Goal: Communication & Community: Answer question/provide support

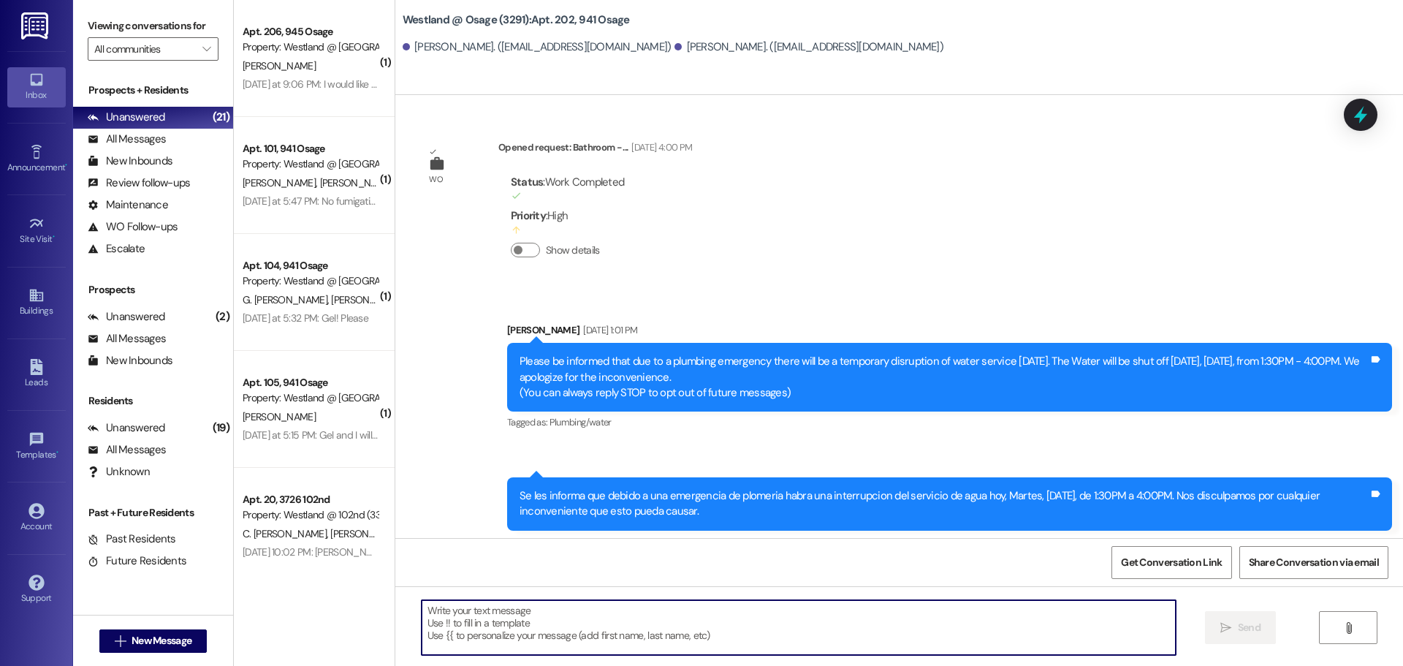
scroll to position [41195, 0]
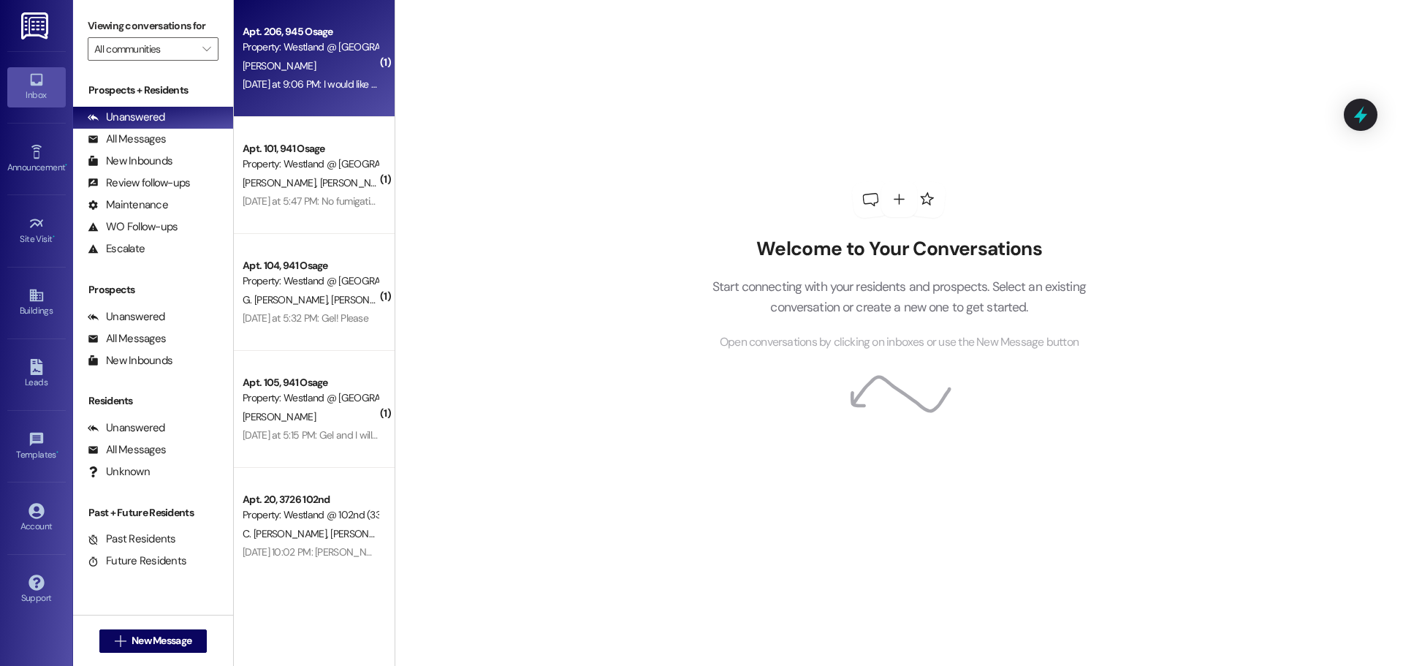
click at [324, 42] on div "Property: Westland @ [GEOGRAPHIC_DATA] (3291)" at bounding box center [310, 46] width 135 height 15
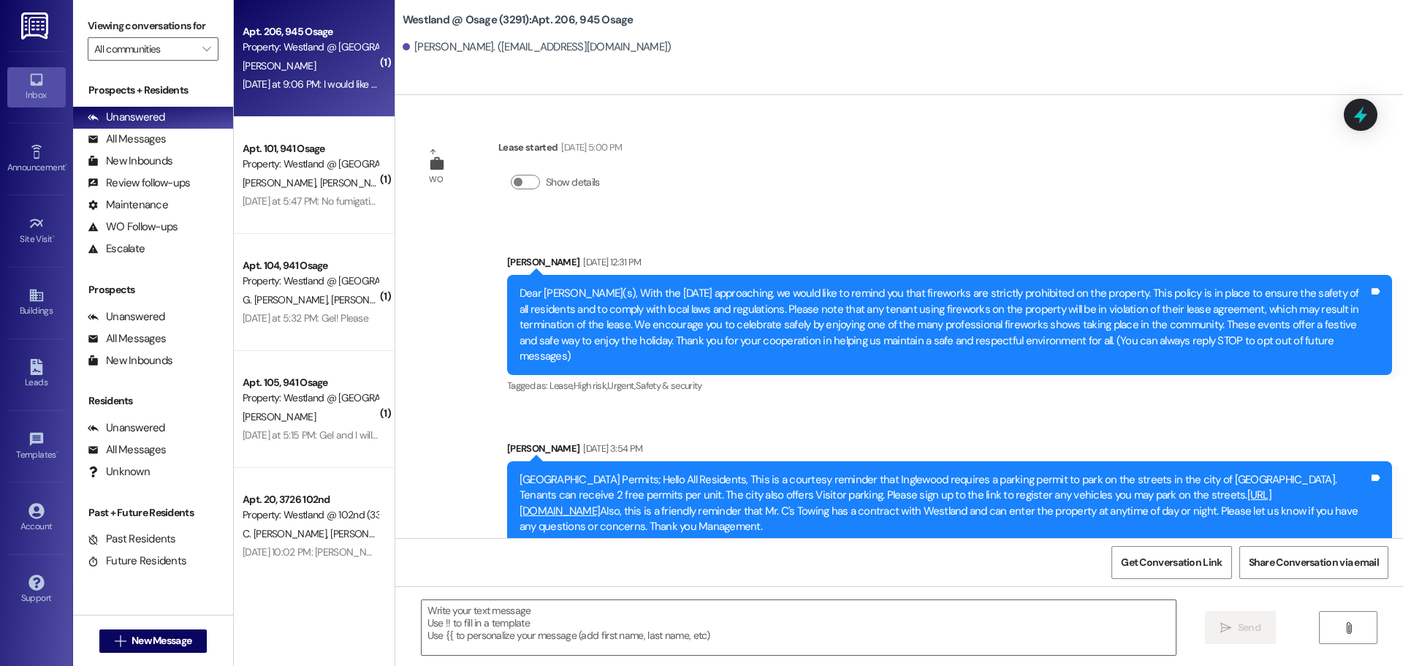
scroll to position [6187, 0]
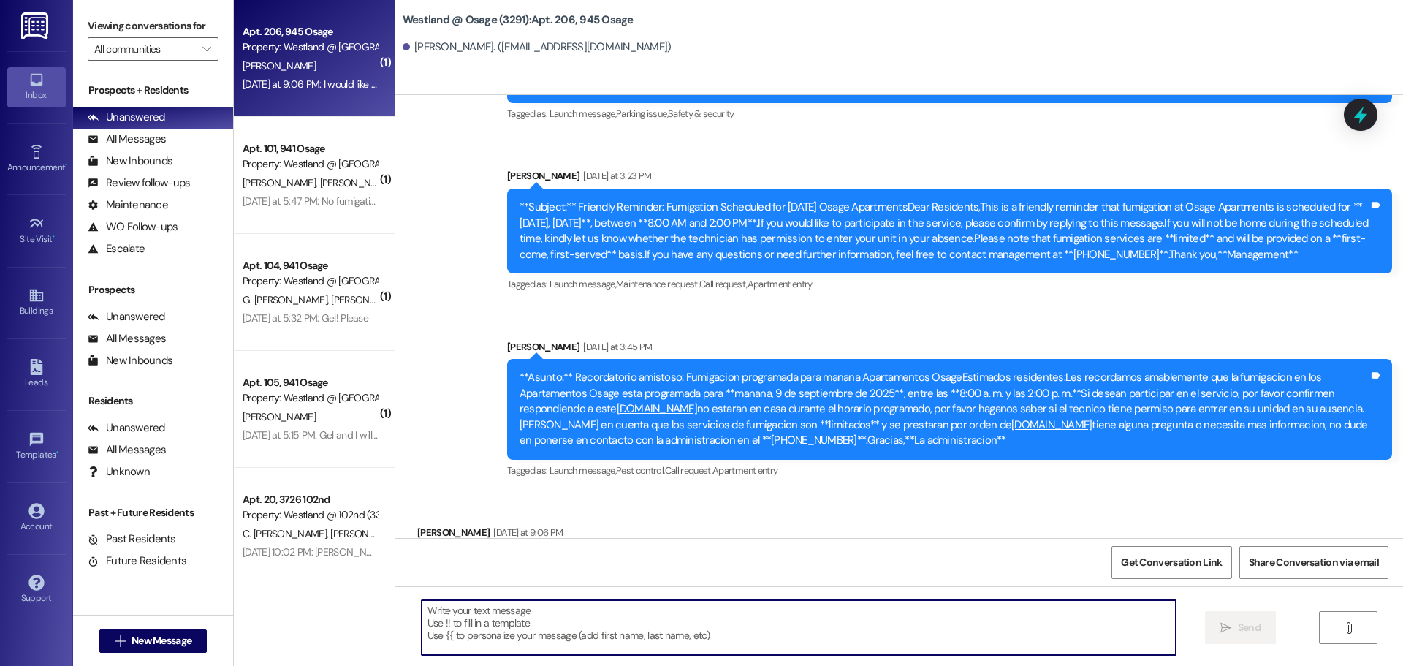
click at [744, 632] on textarea at bounding box center [799, 627] width 754 height 55
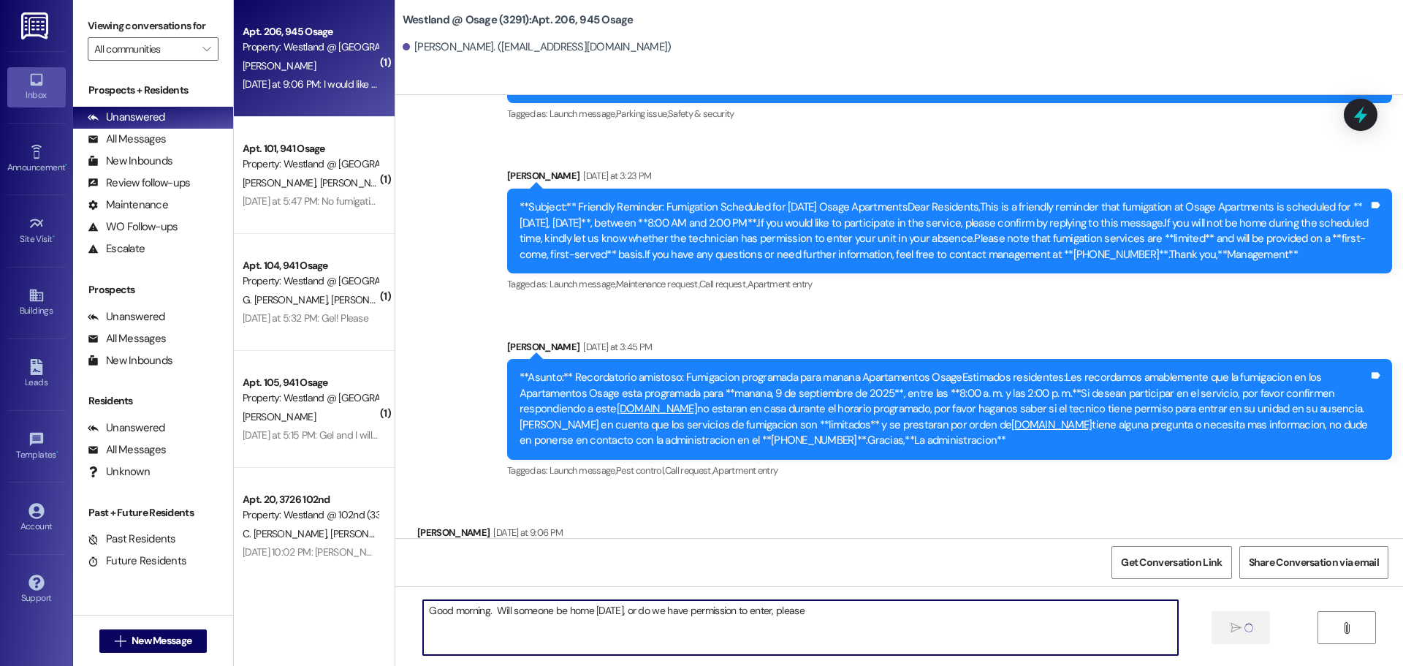
type textarea "Good morning. Will someone be home [DATE], or do we have permission to enter, p…"
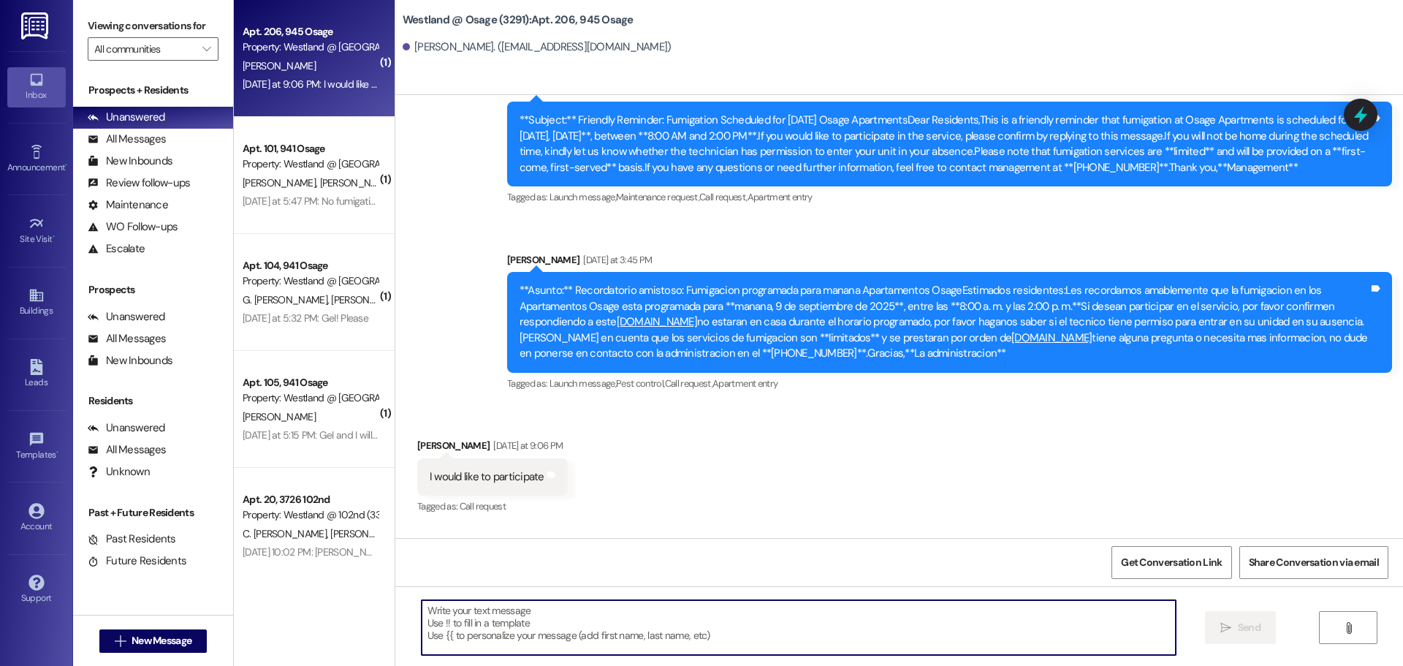
scroll to position [6391, 0]
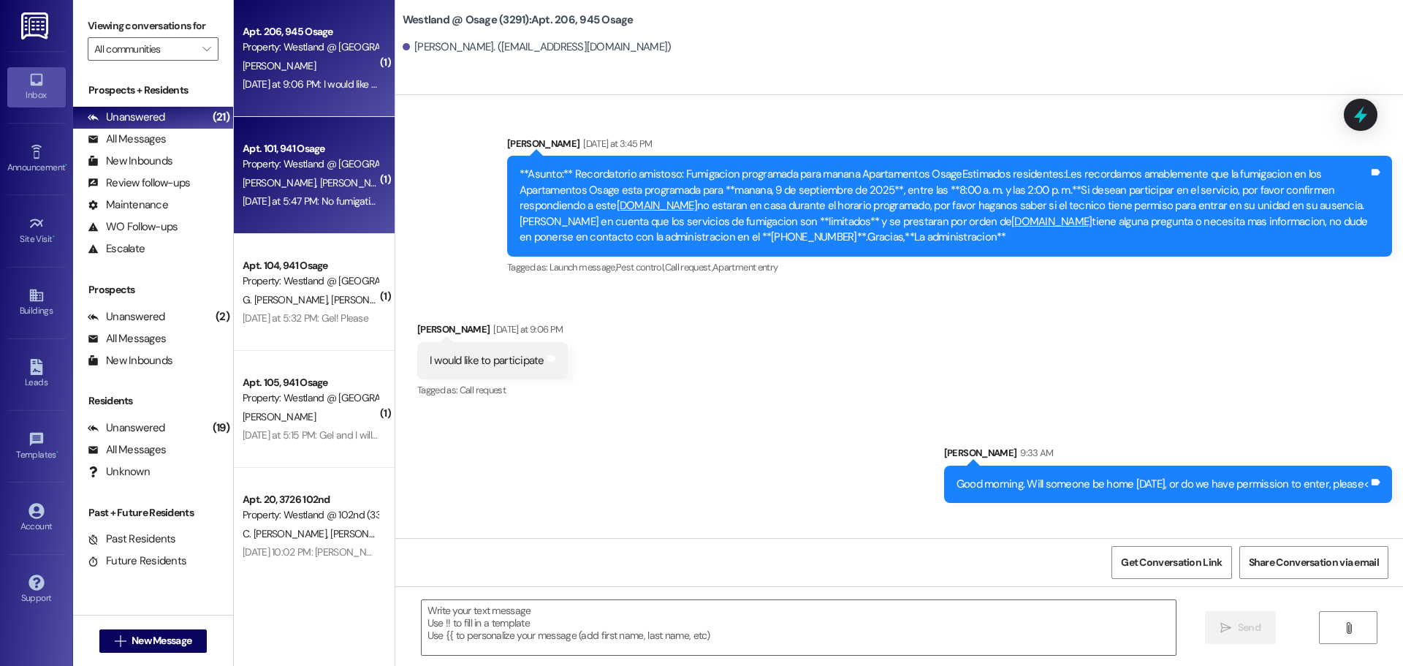
click at [335, 175] on div "[PERSON_NAME] [PERSON_NAME] [PERSON_NAME]" at bounding box center [310, 183] width 138 height 18
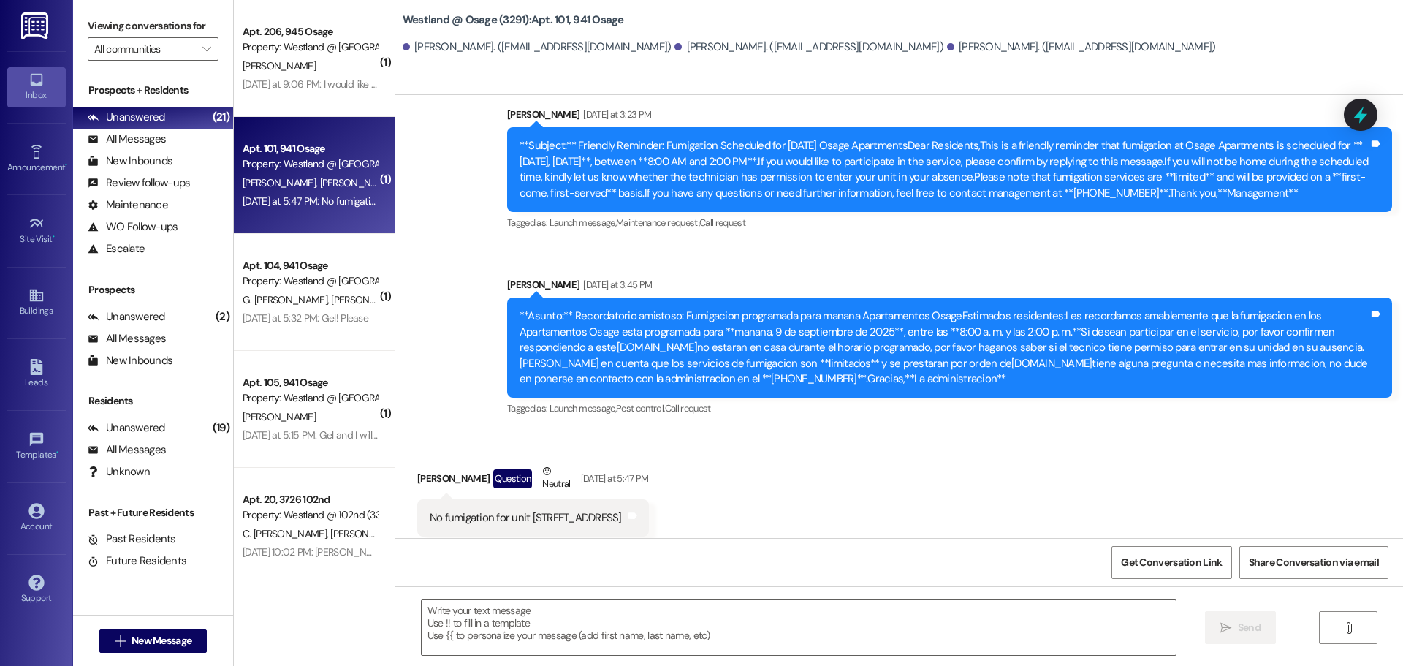
scroll to position [12859, 0]
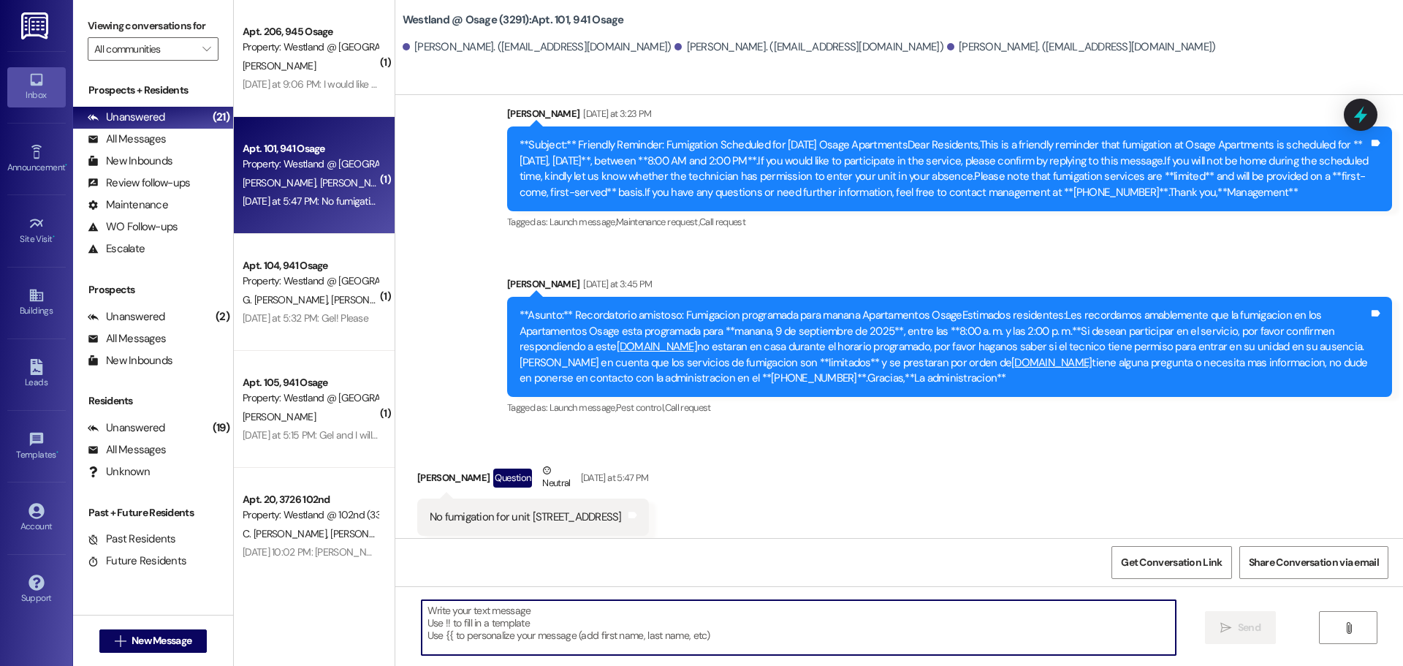
click at [650, 634] on textarea at bounding box center [799, 627] width 754 height 55
type textarea "Okay thank you"
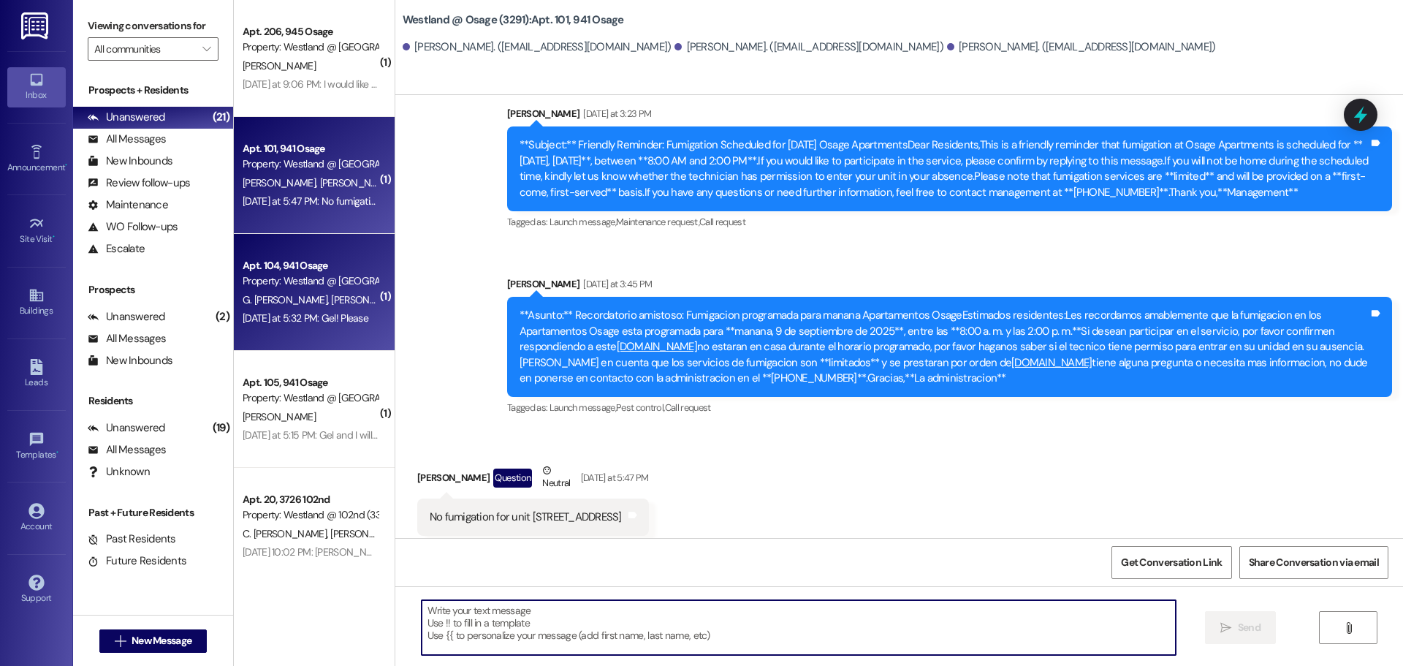
scroll to position [12858, 0]
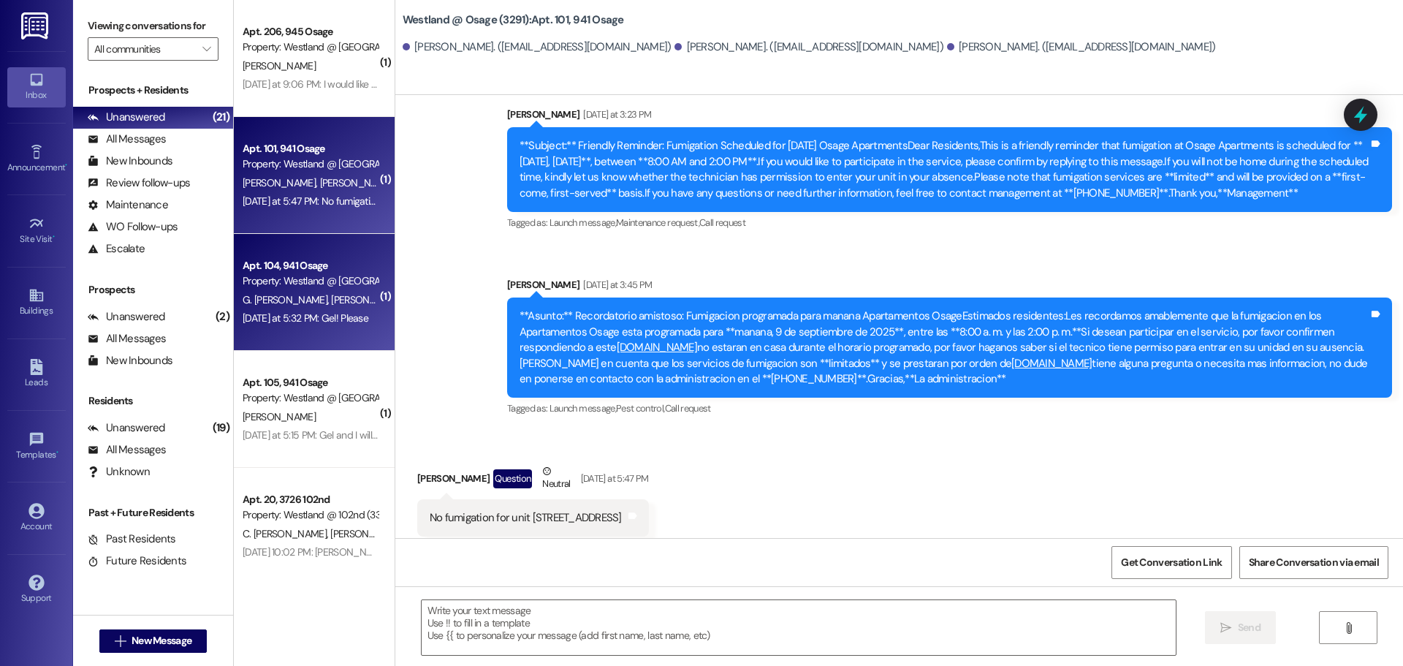
click at [286, 268] on div "Apt. 104, 941 Osage" at bounding box center [310, 265] width 135 height 15
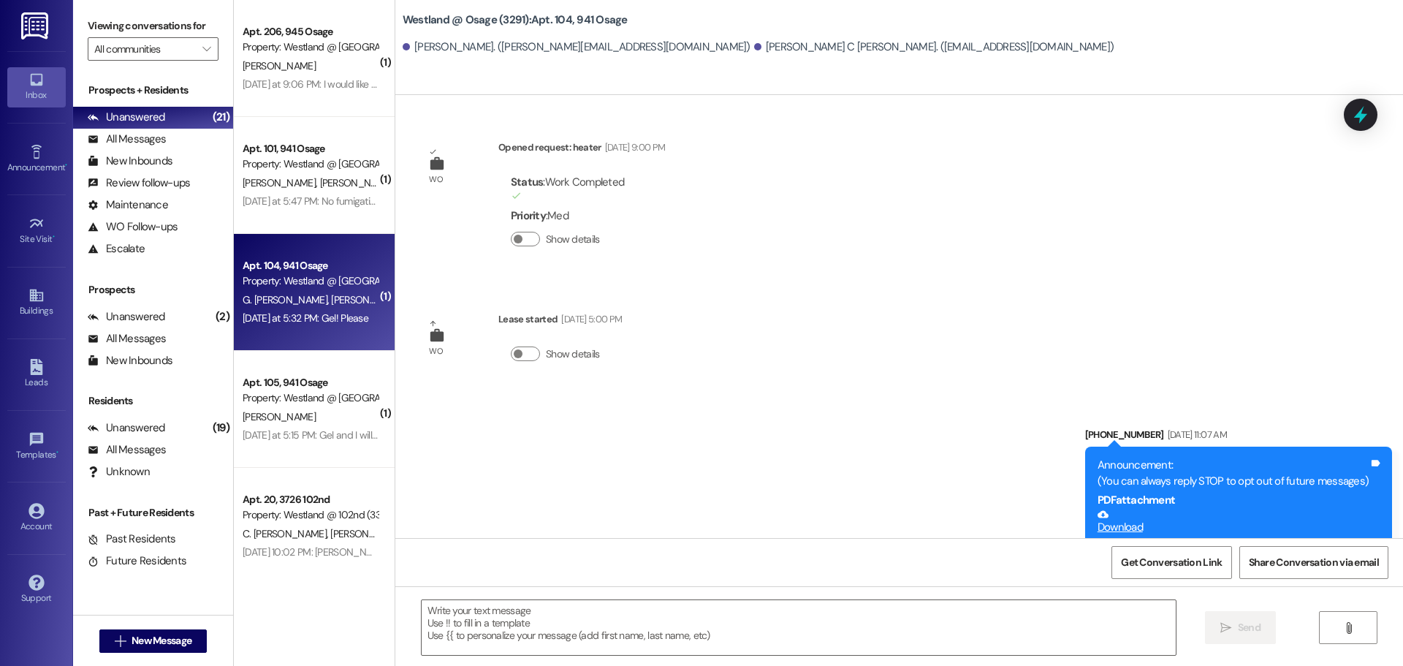
scroll to position [20012, 0]
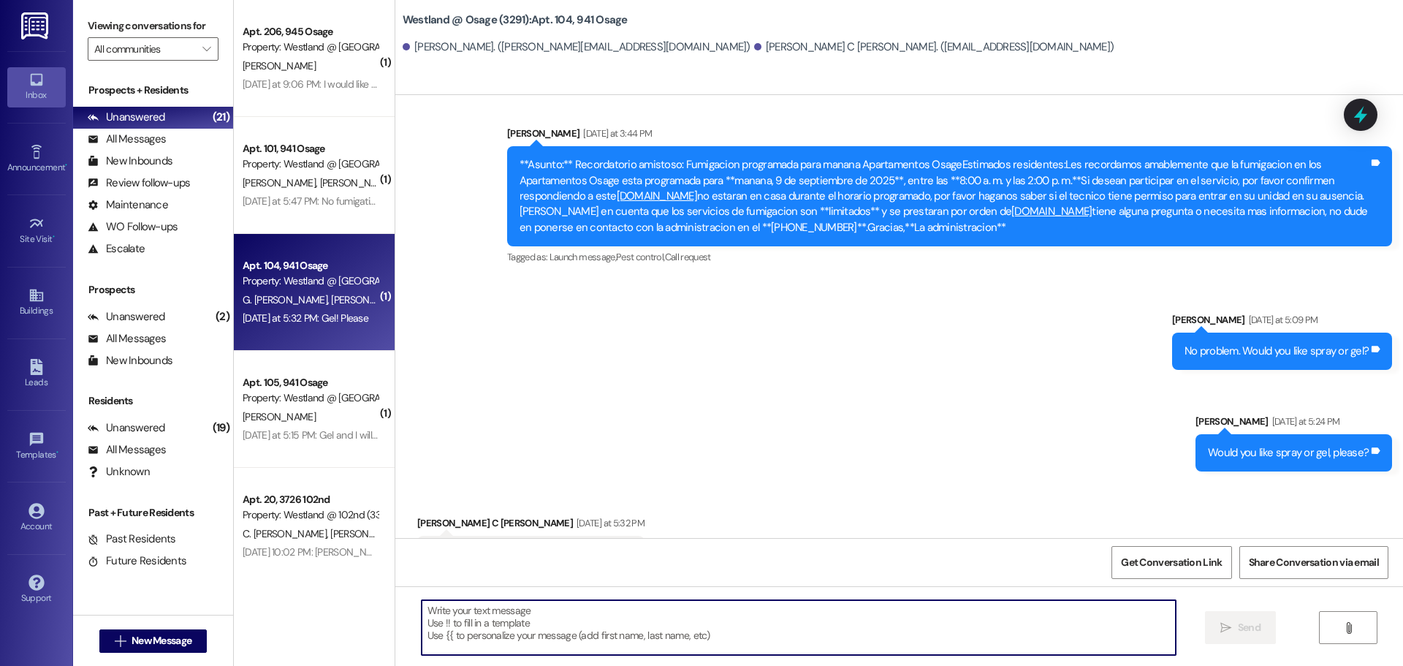
click at [830, 637] on textarea at bounding box center [799, 627] width 754 height 55
type textarea "No problem"
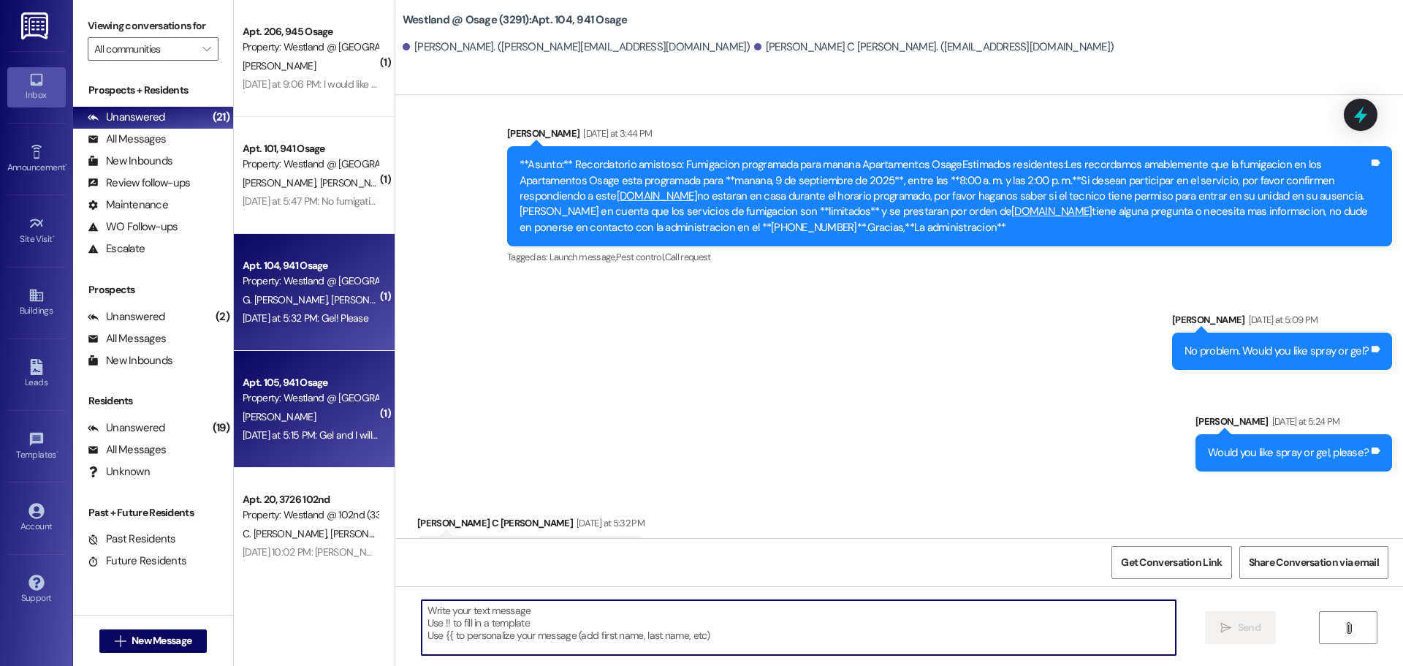
scroll to position [20011, 0]
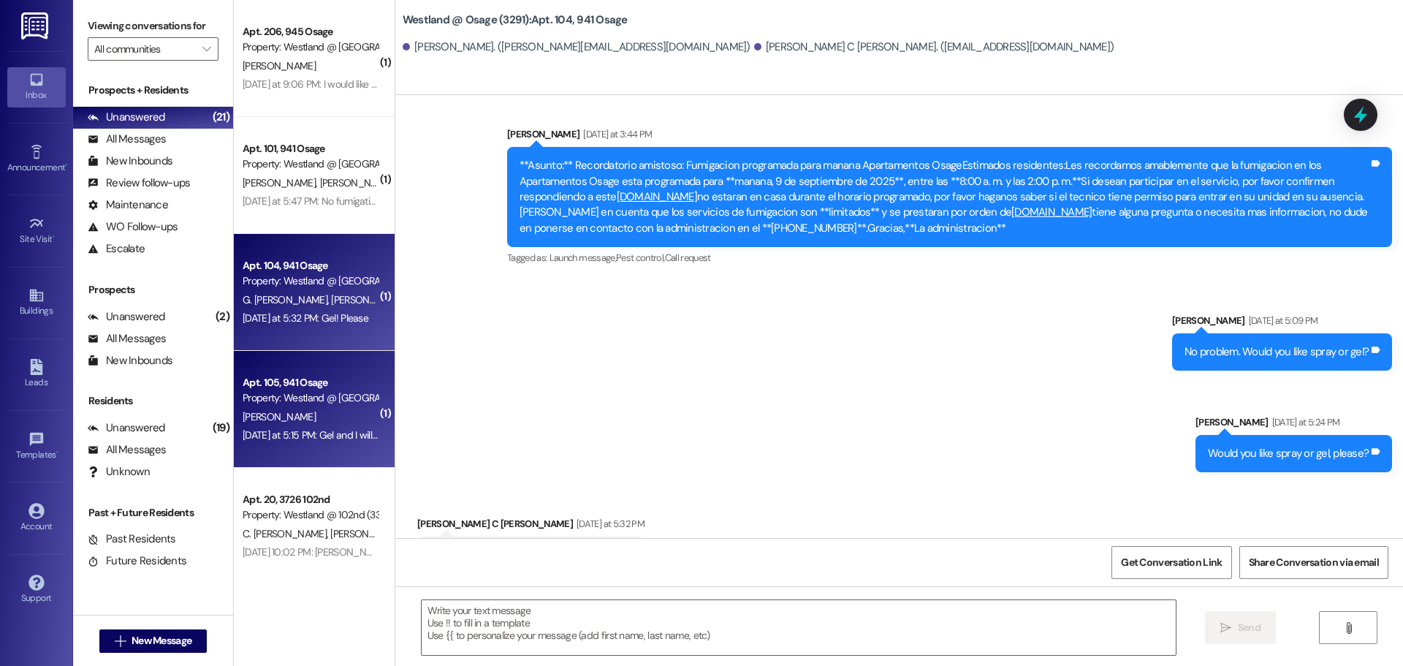
click at [256, 398] on div "Property: Westland @ [GEOGRAPHIC_DATA] (3291)" at bounding box center [310, 397] width 135 height 15
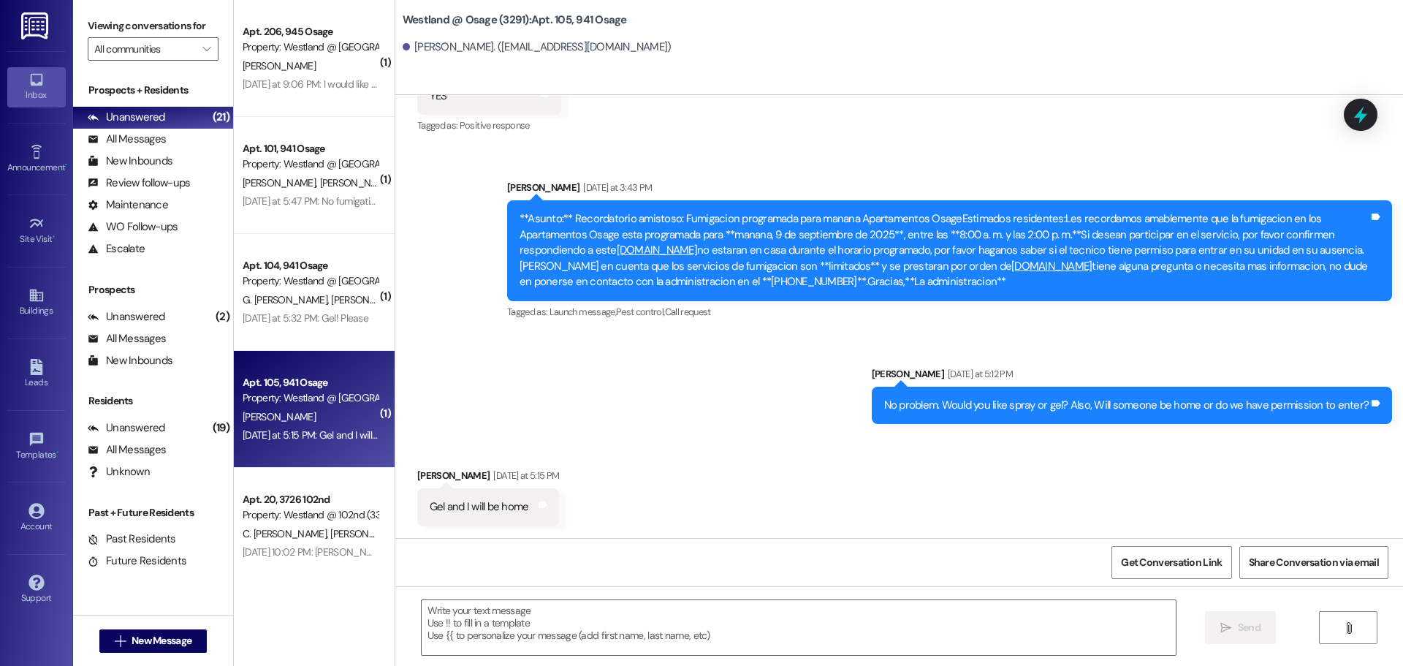
scroll to position [1207, 0]
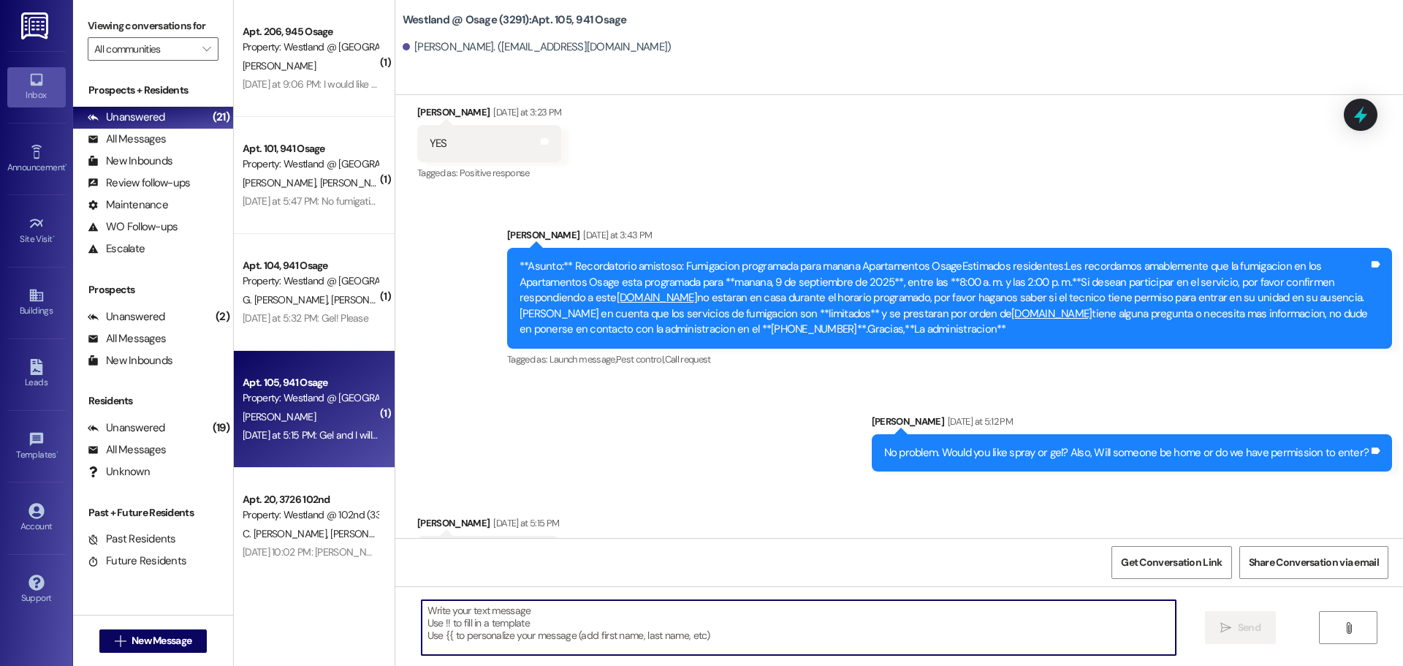
drag, startPoint x: 597, startPoint y: 614, endPoint x: 577, endPoint y: 635, distance: 29.0
click at [598, 618] on textarea at bounding box center [799, 627] width 754 height 55
type textarea "Good morning. No problem"
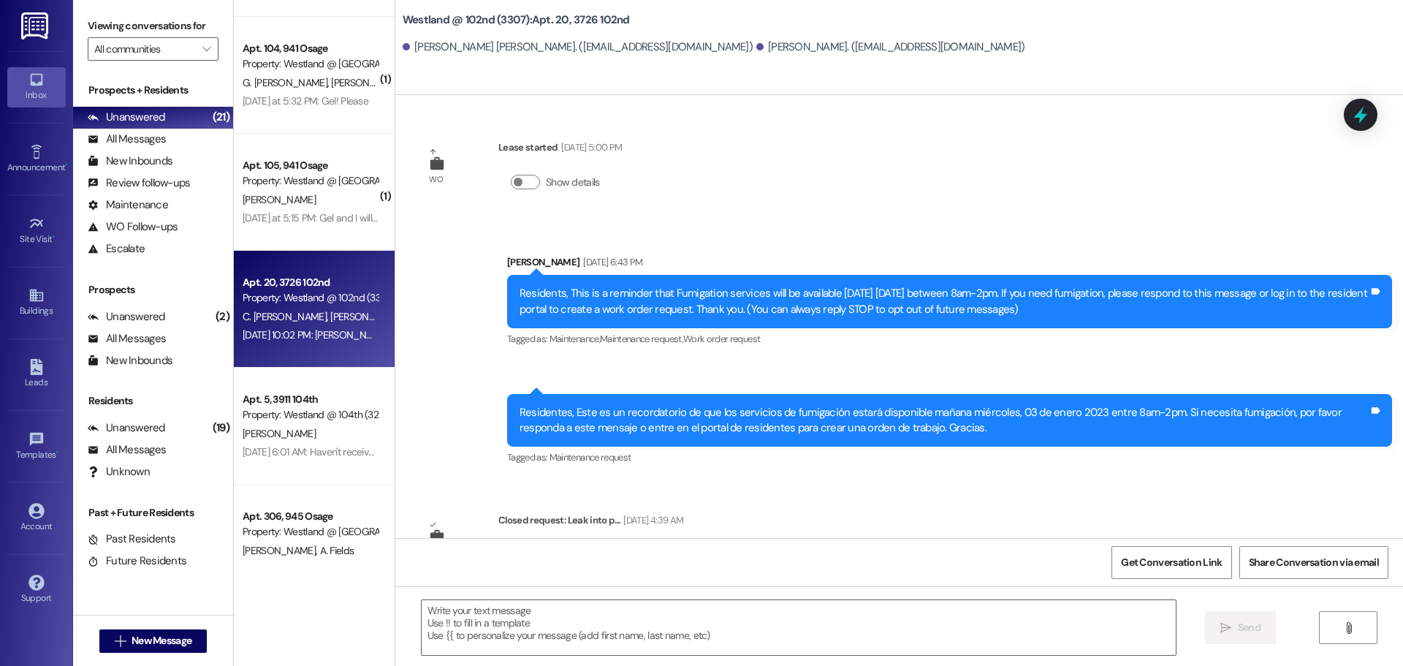
scroll to position [21639, 0]
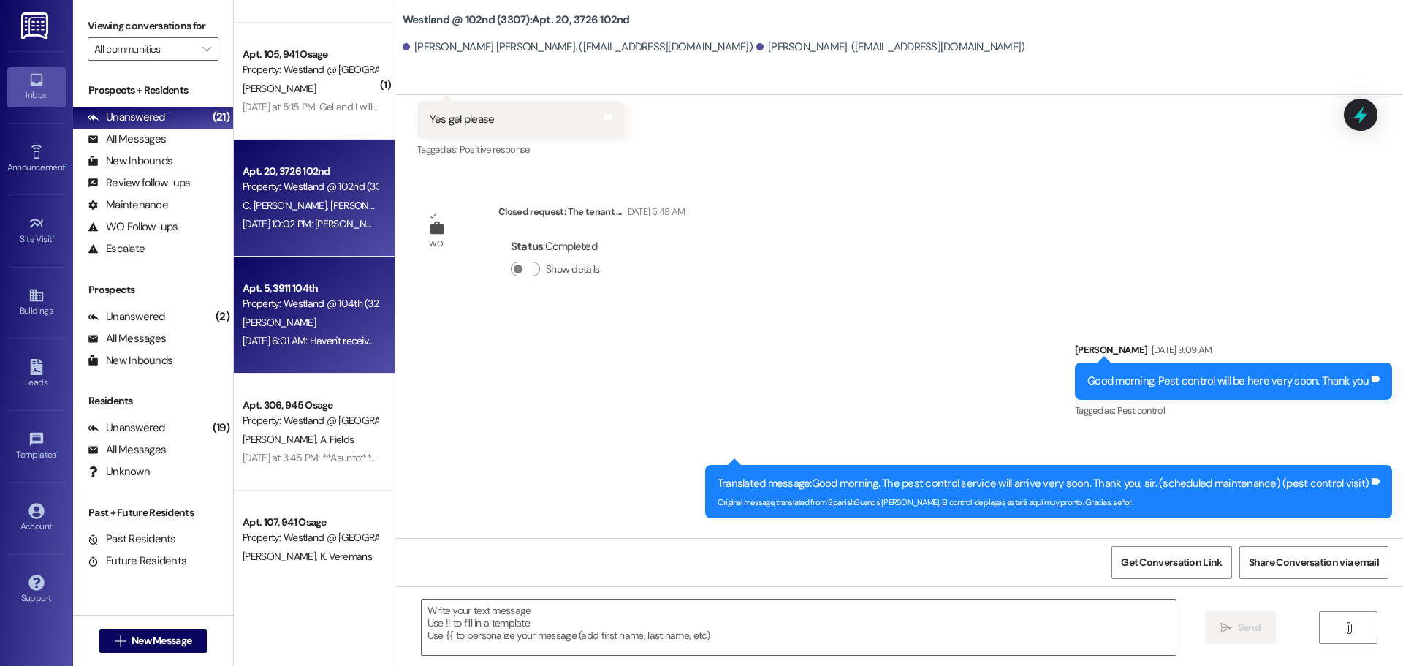
click at [354, 304] on div "Property: Westland @ 104th (3296)" at bounding box center [310, 303] width 135 height 15
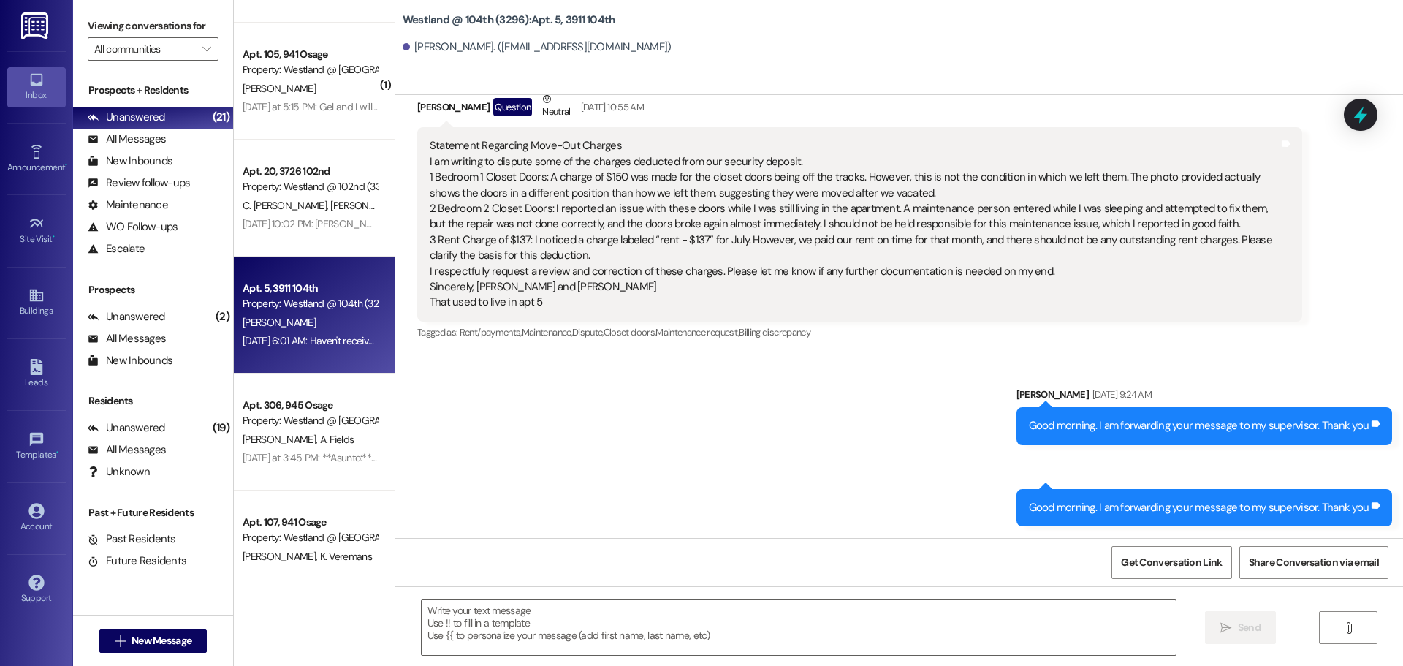
scroll to position [1369, 0]
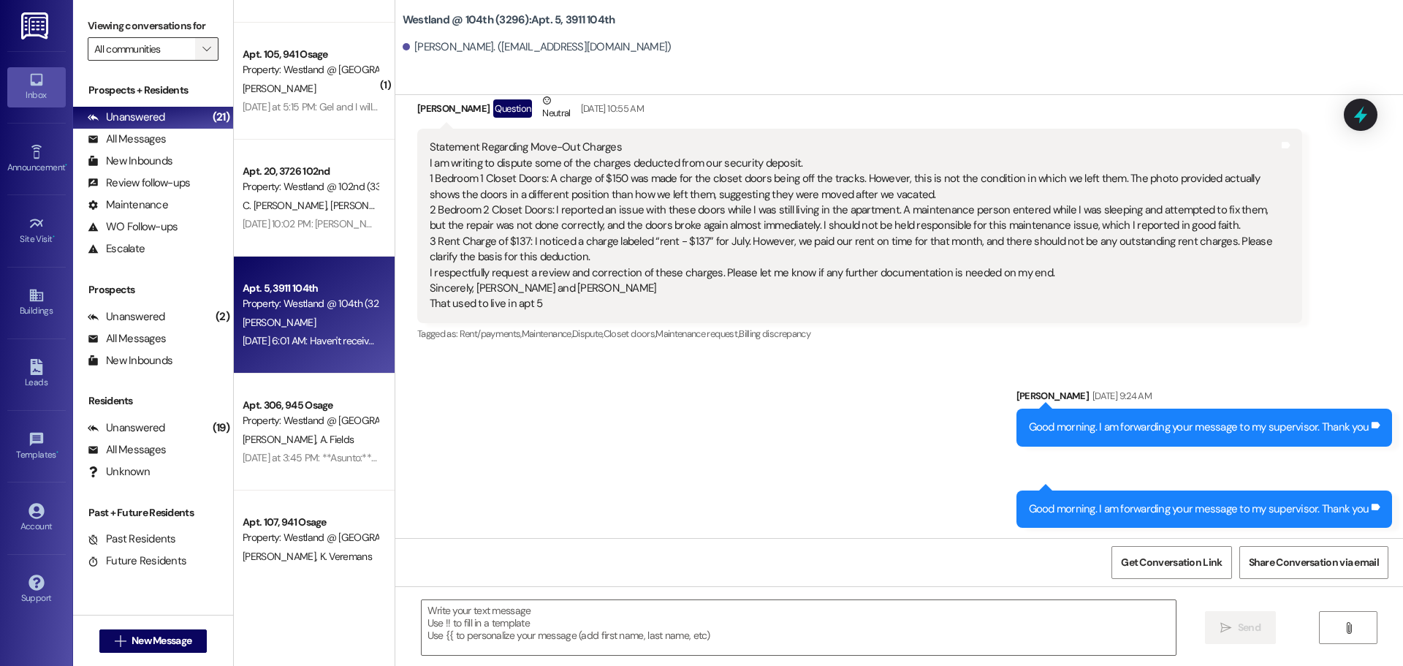
click at [206, 54] on icon "" at bounding box center [206, 49] width 8 height 12
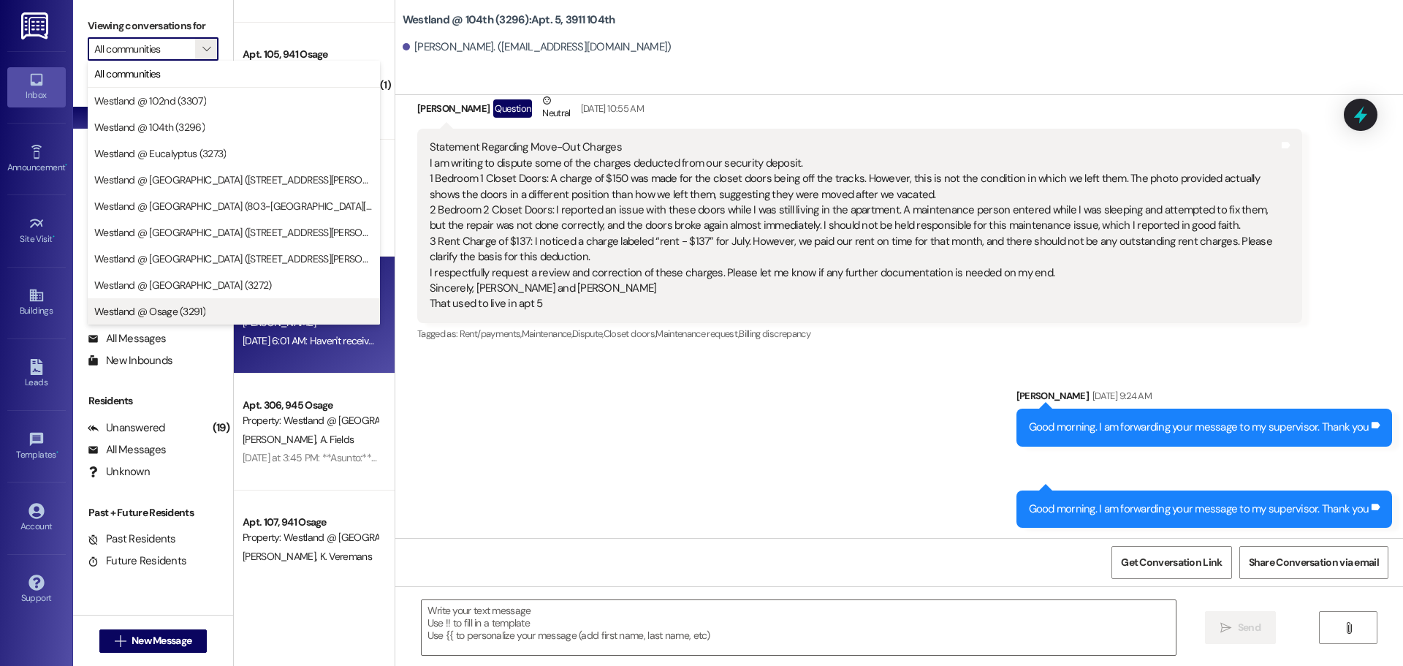
click at [192, 314] on span "Westland @ Osage (3291)" at bounding box center [149, 311] width 111 height 15
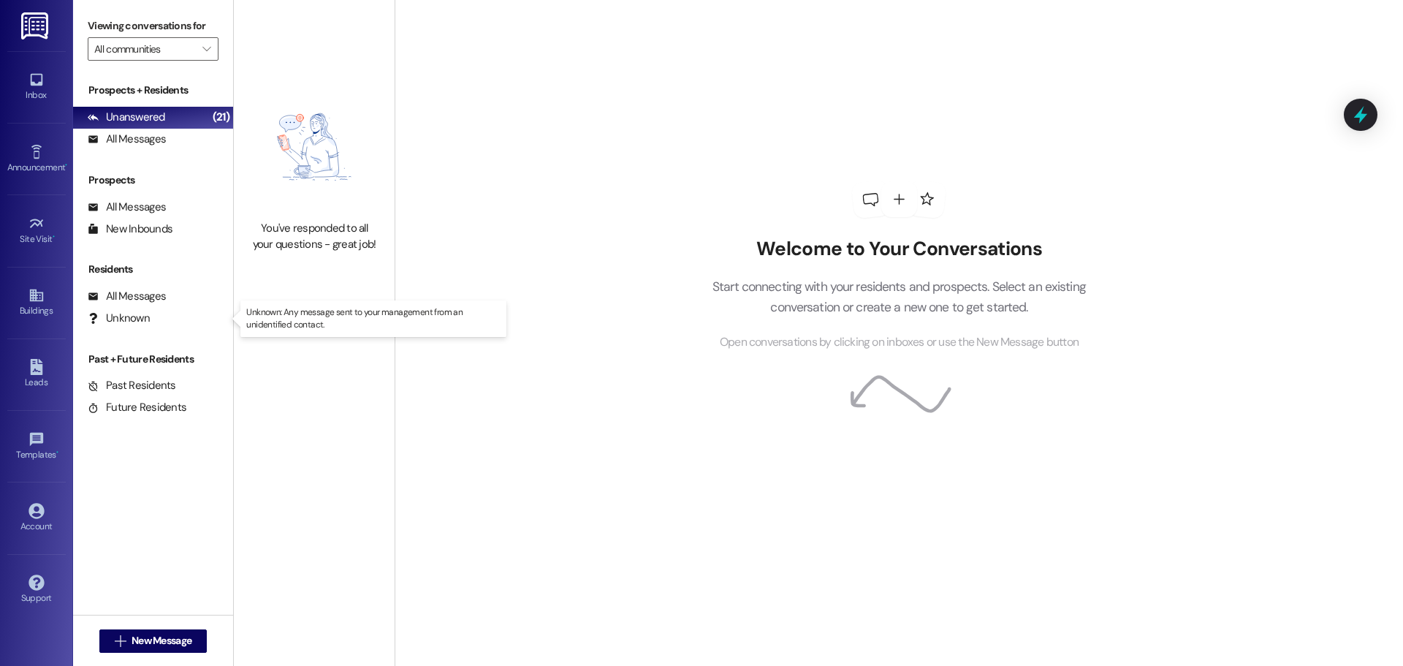
type input "Westland @ Osage (3291)"
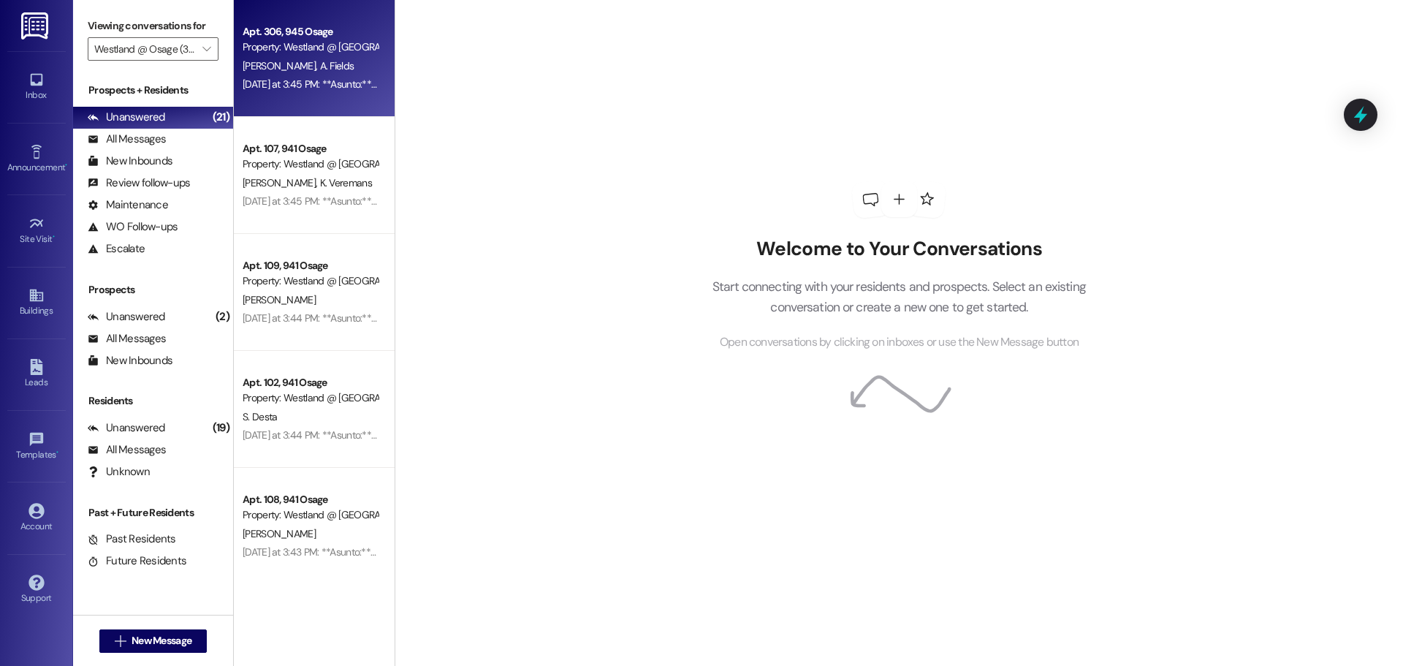
click at [319, 69] on span "A. Fields" at bounding box center [336, 65] width 34 height 13
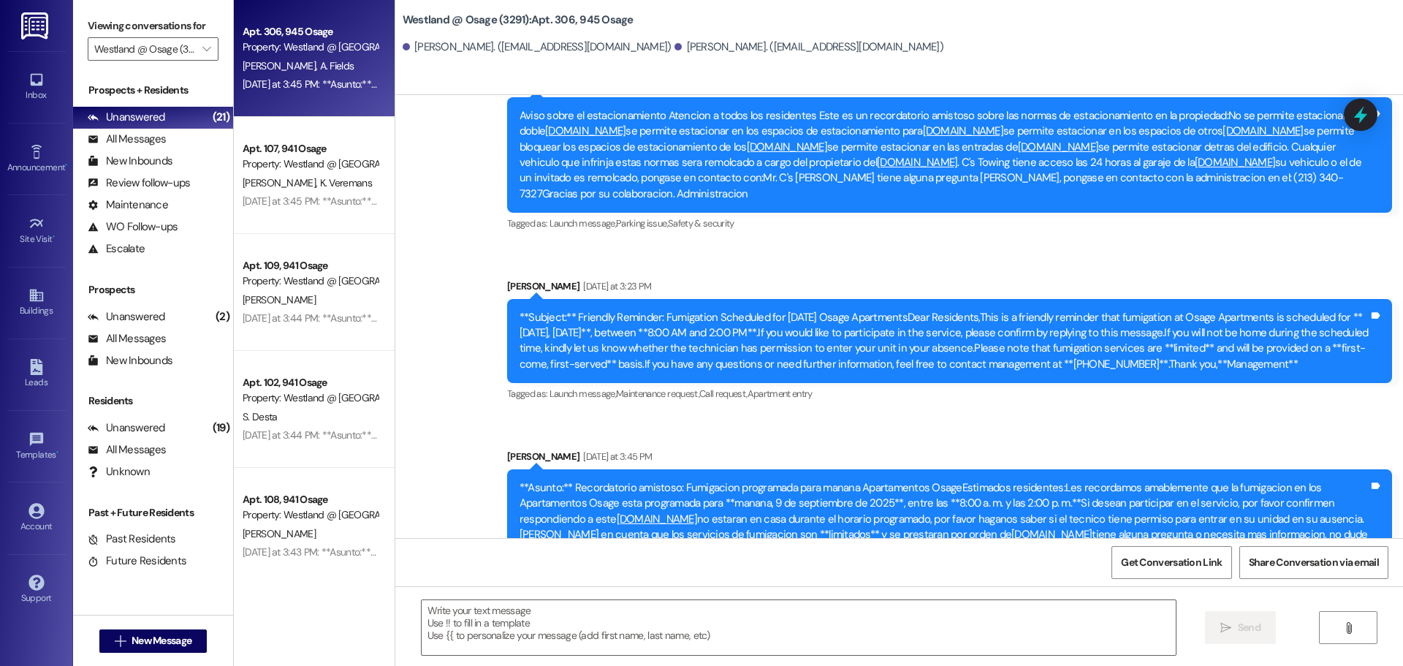
scroll to position [4563, 0]
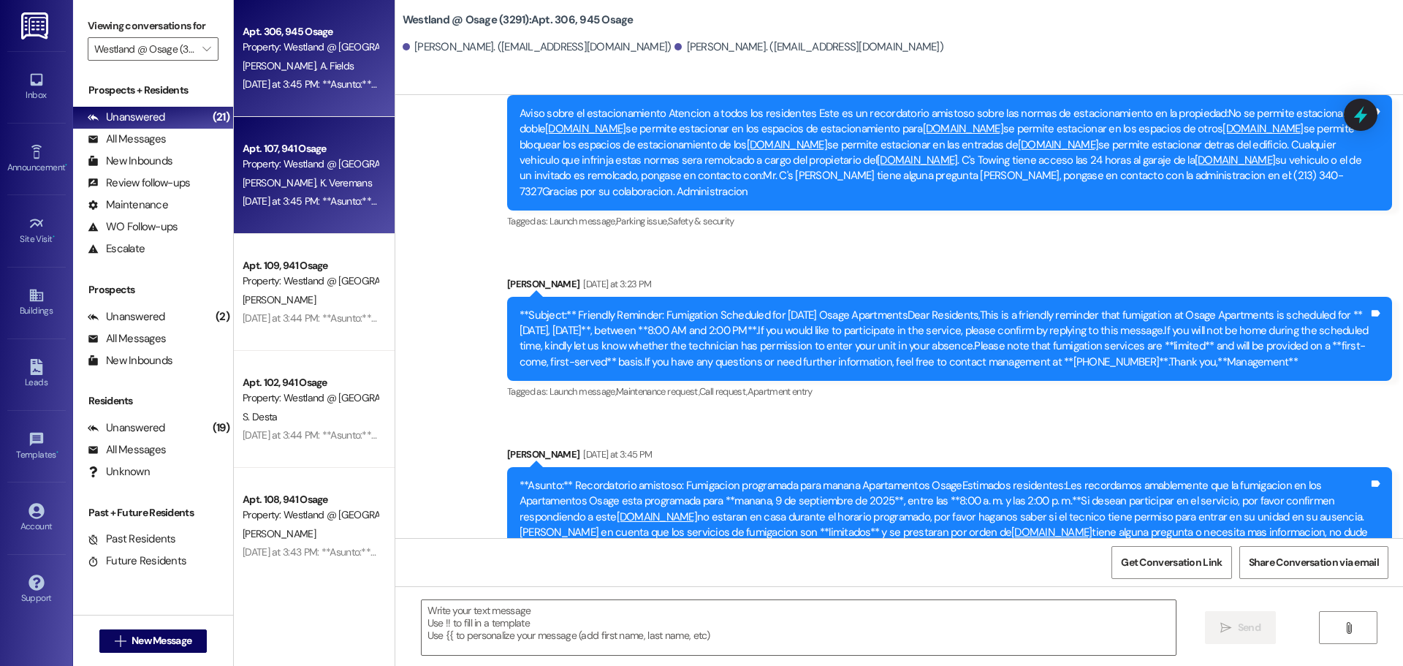
click at [297, 178] on span "[PERSON_NAME]" at bounding box center [281, 182] width 77 height 13
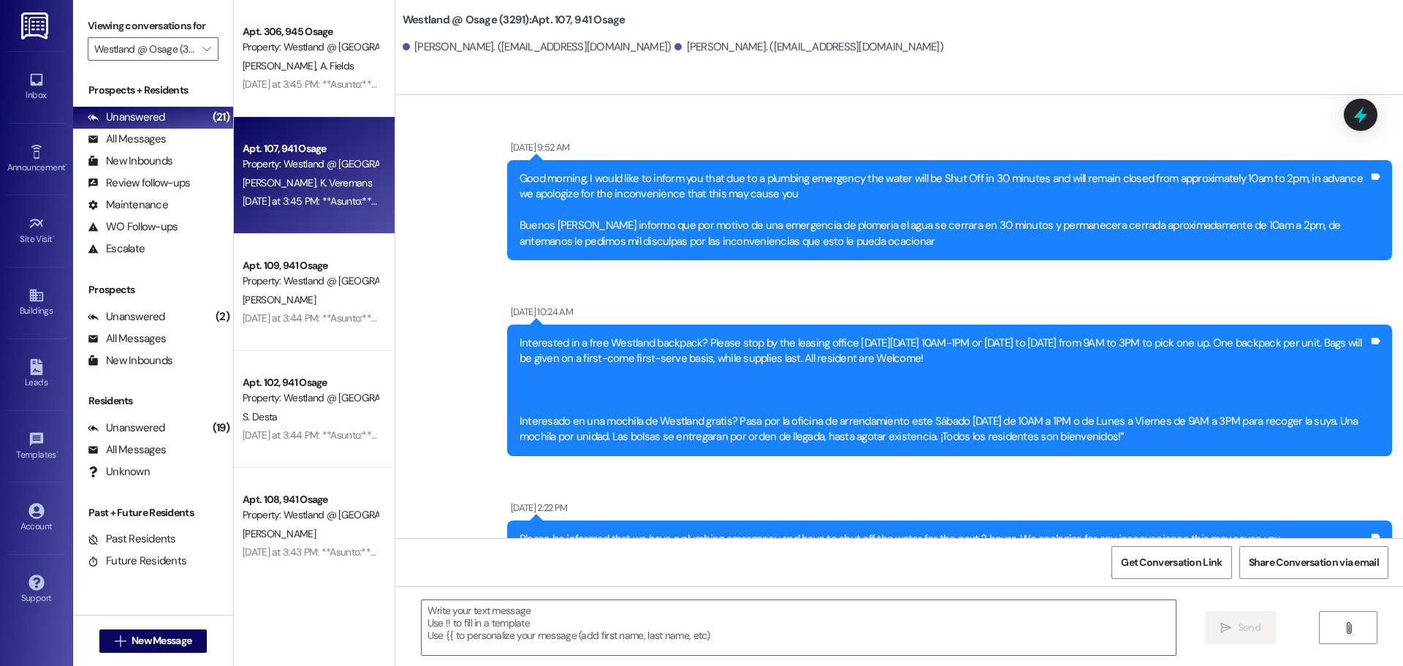
scroll to position [57534, 0]
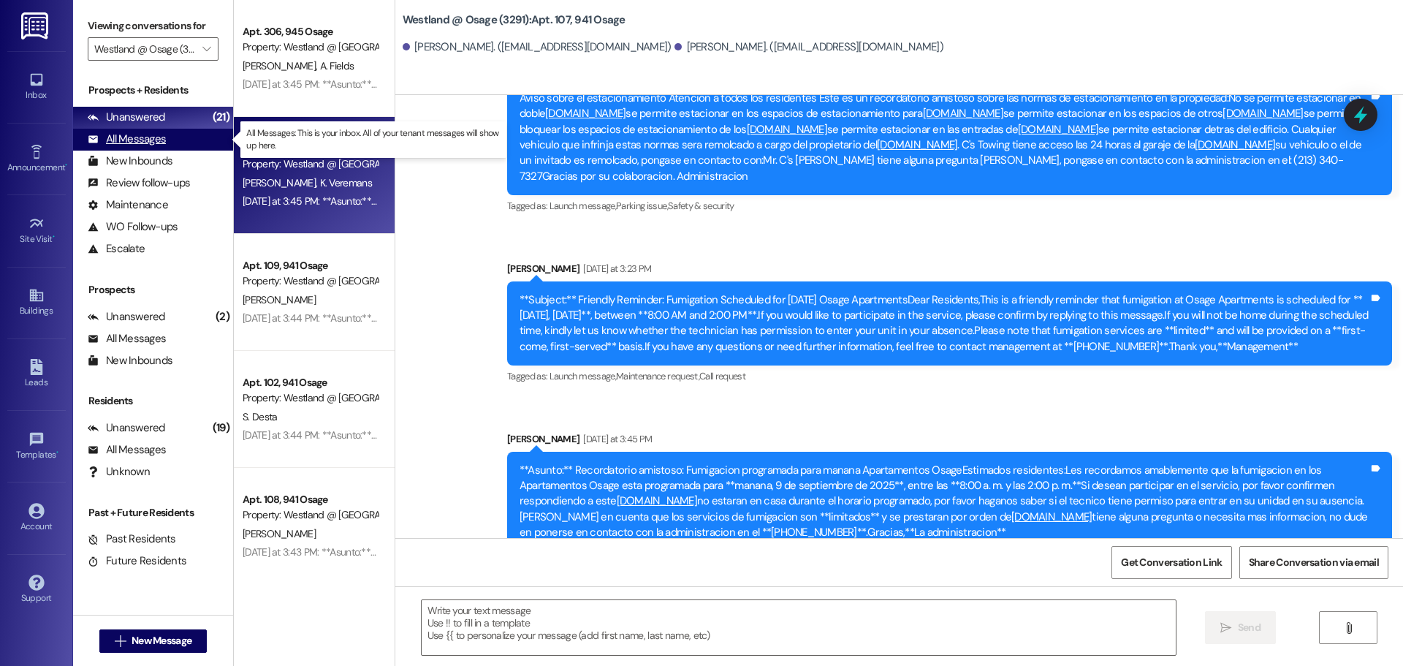
click at [140, 143] on div "All Messages" at bounding box center [127, 139] width 78 height 15
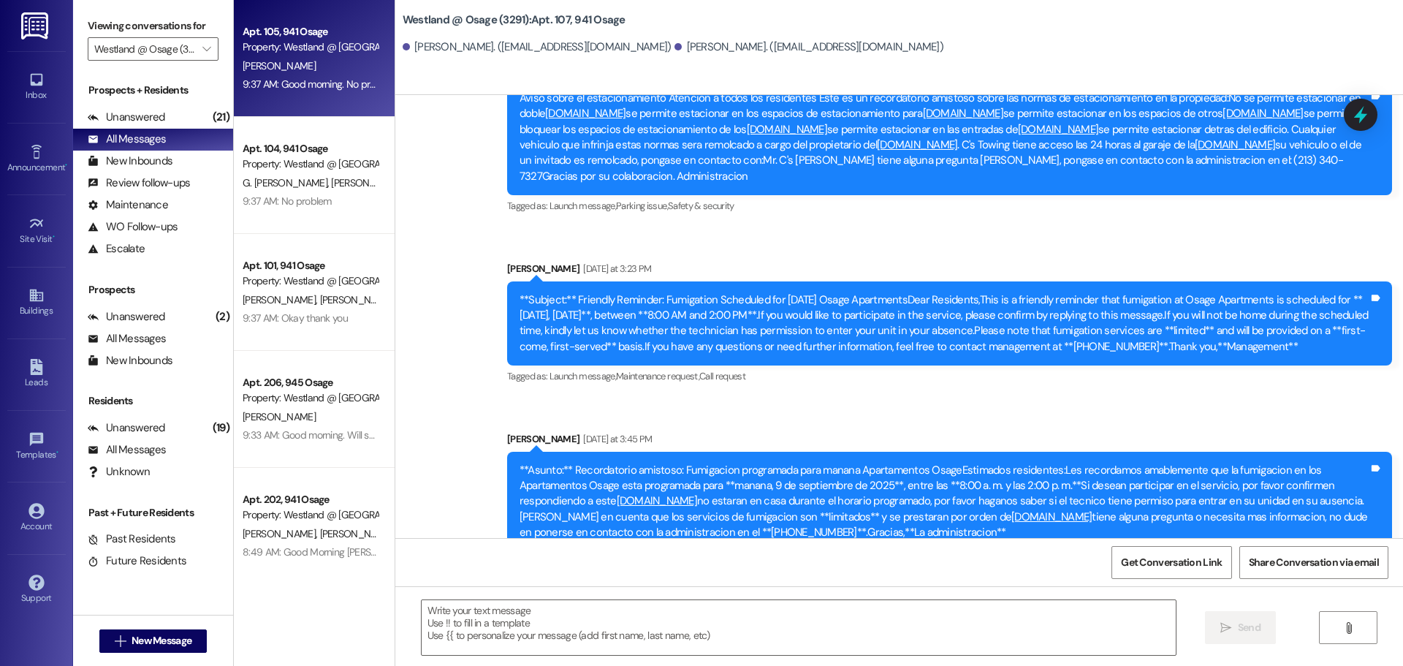
click at [291, 48] on div "Property: Westland @ [GEOGRAPHIC_DATA] (3291)" at bounding box center [310, 46] width 135 height 15
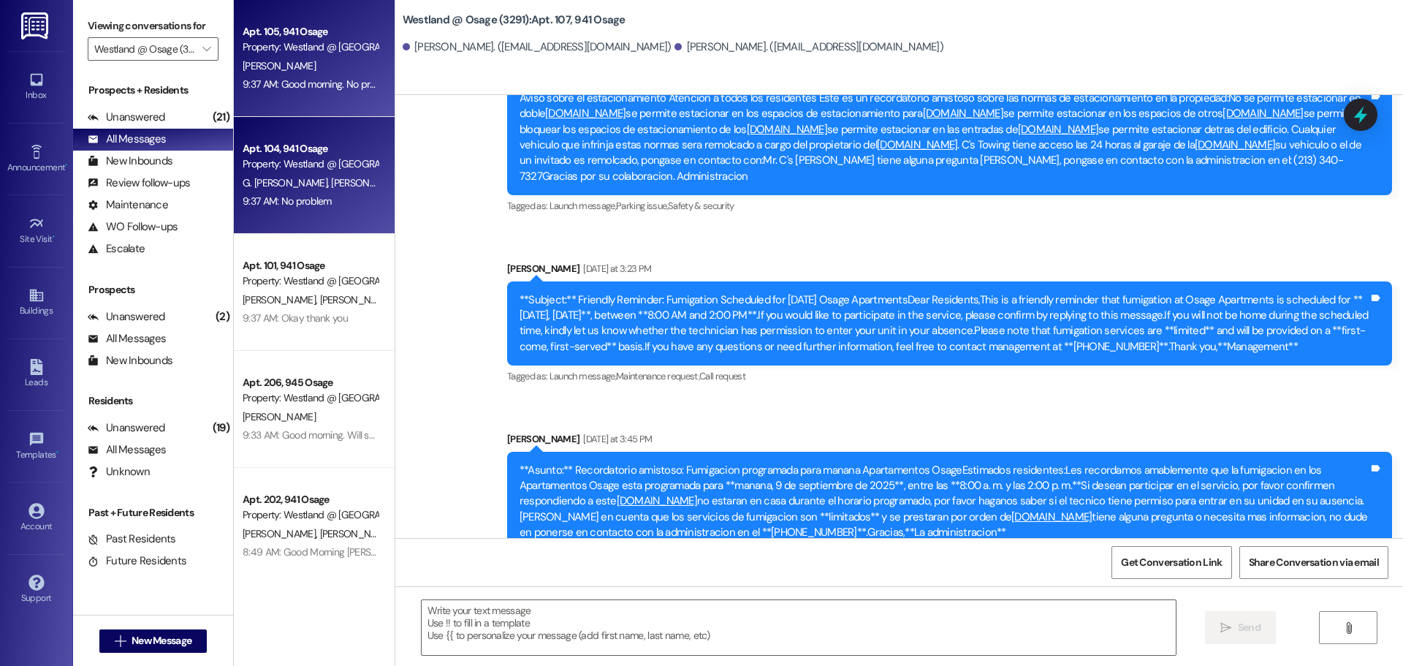
drag, startPoint x: 292, startPoint y: 49, endPoint x: 322, endPoint y: 160, distance: 114.9
click at [292, 50] on div "Property: Westland @ [GEOGRAPHIC_DATA] (3291)" at bounding box center [310, 46] width 135 height 15
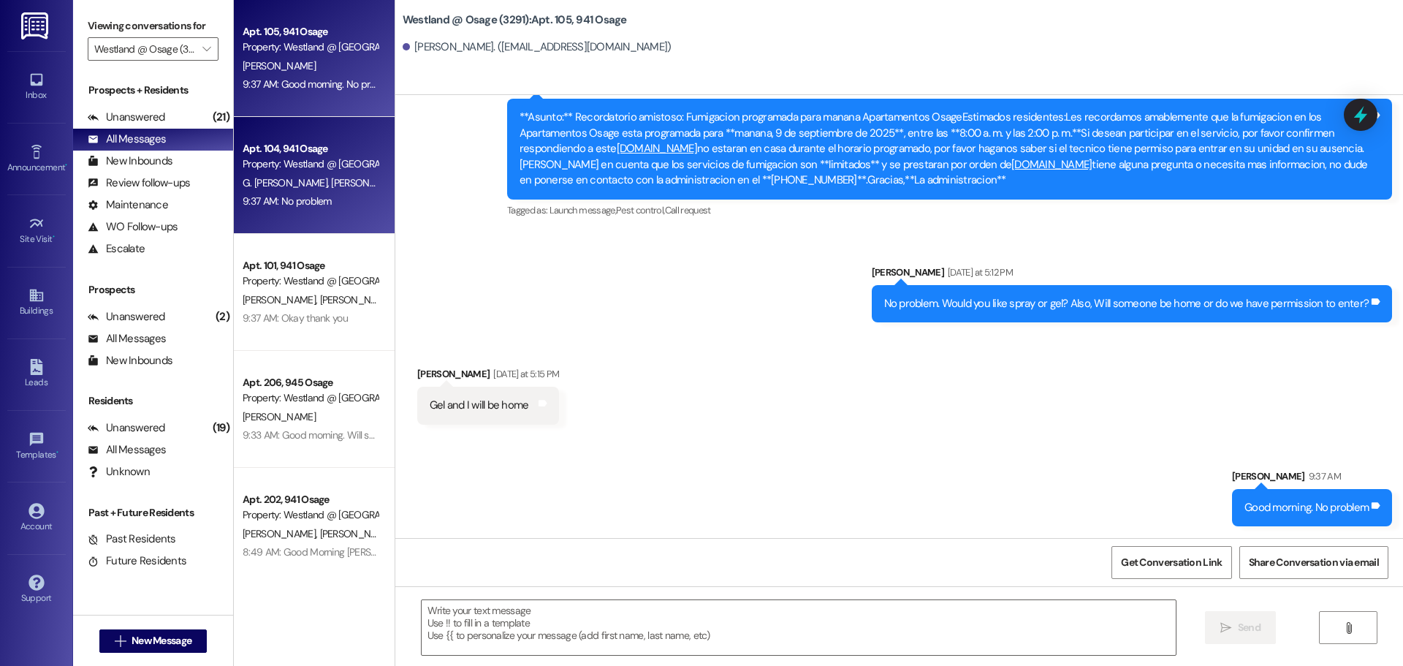
scroll to position [1310, 0]
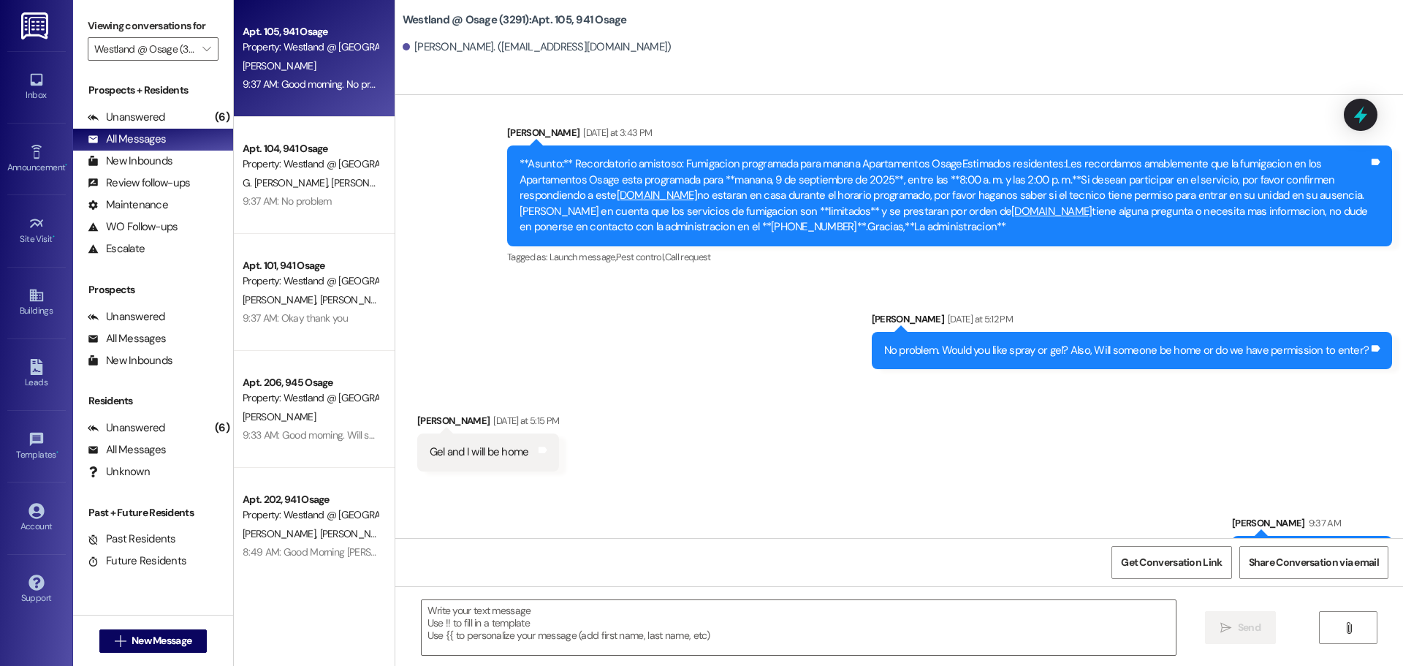
drag, startPoint x: 34, startPoint y: 297, endPoint x: 0, endPoint y: 282, distance: 36.7
click at [34, 299] on icon at bounding box center [37, 295] width 16 height 16
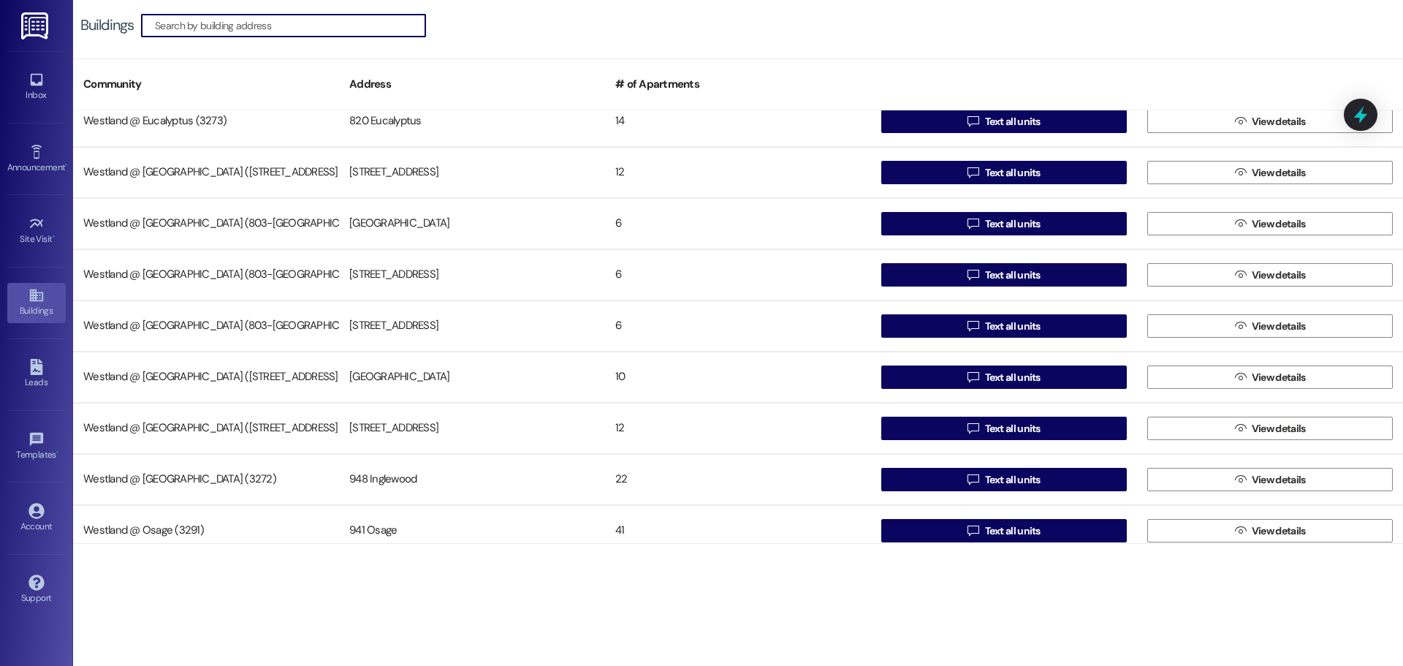
scroll to position [284, 0]
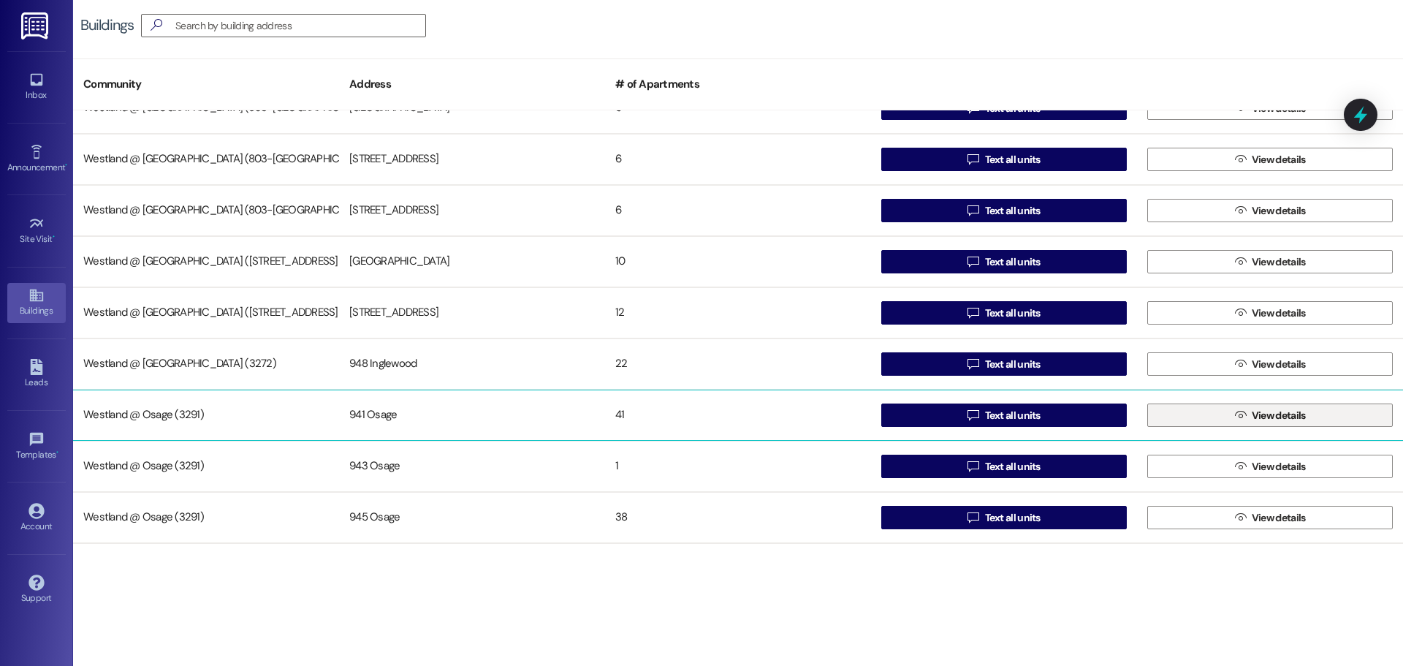
click at [1221, 413] on button " View details" at bounding box center [1270, 414] width 246 height 23
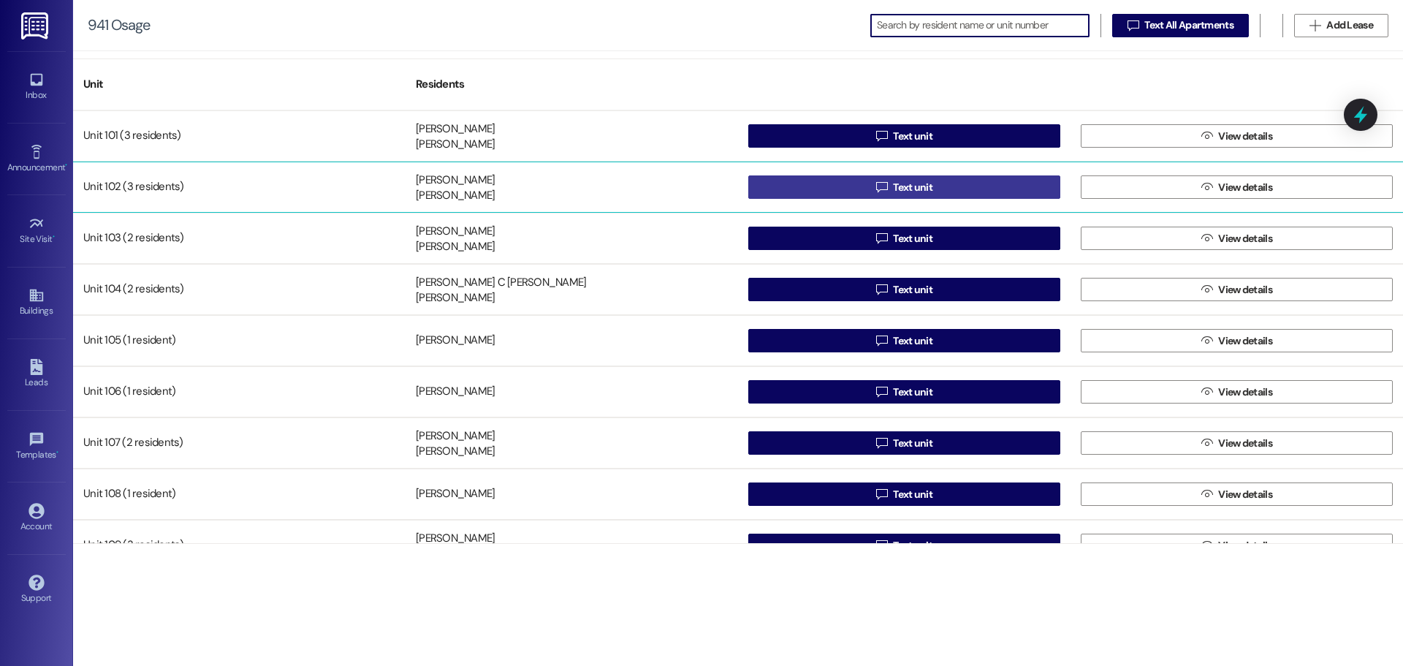
click at [957, 185] on button " Text unit" at bounding box center [904, 186] width 312 height 23
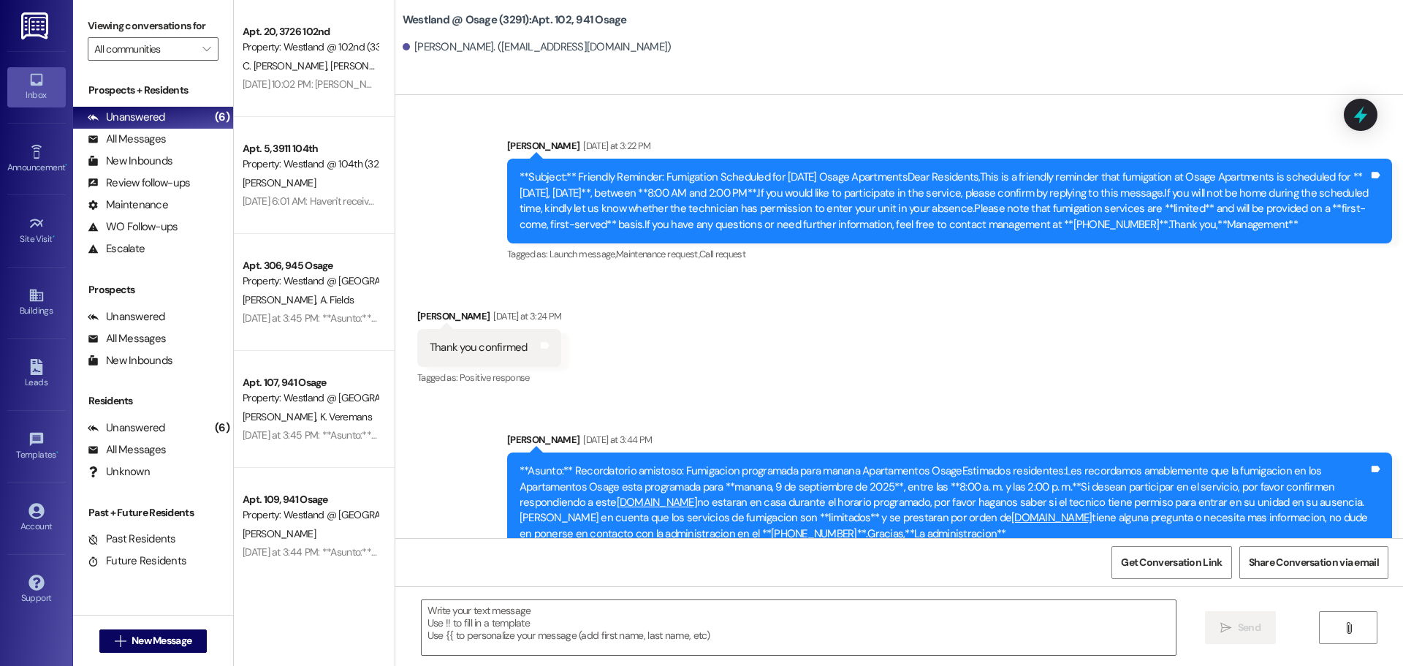
scroll to position [25612, 0]
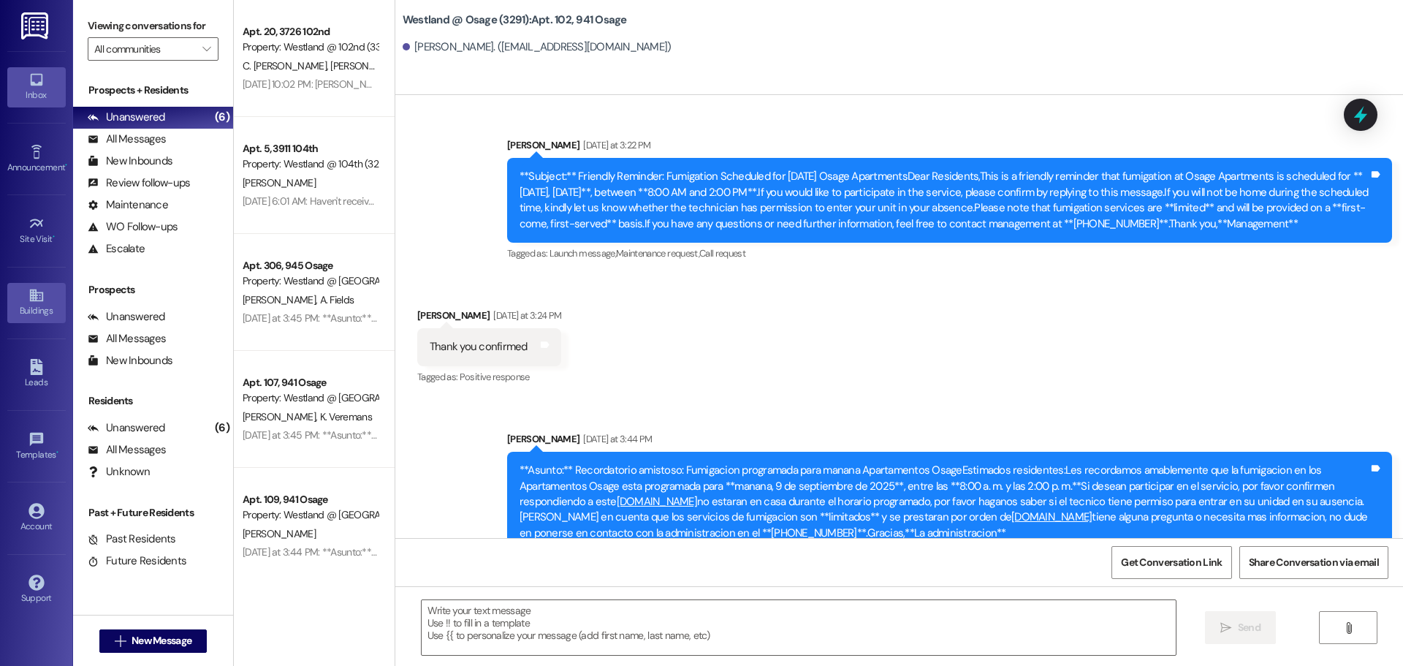
click at [25, 311] on div "Buildings" at bounding box center [36, 310] width 73 height 15
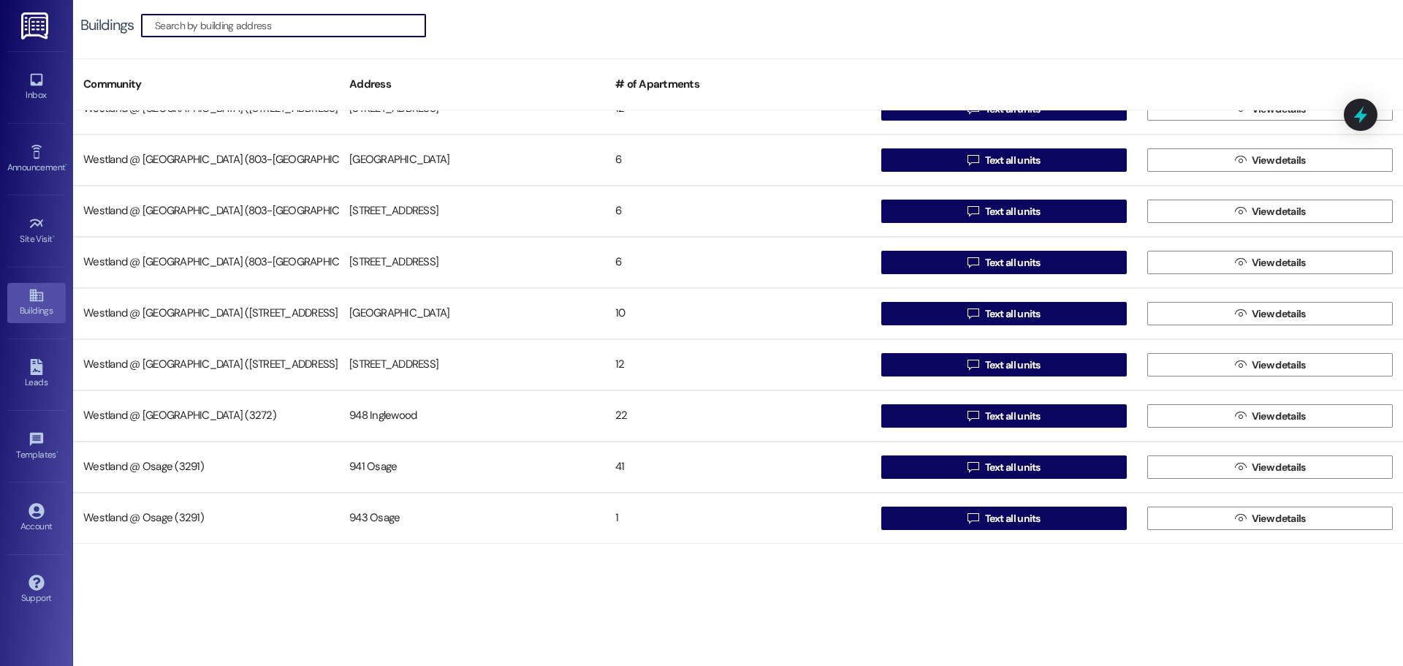
scroll to position [284, 0]
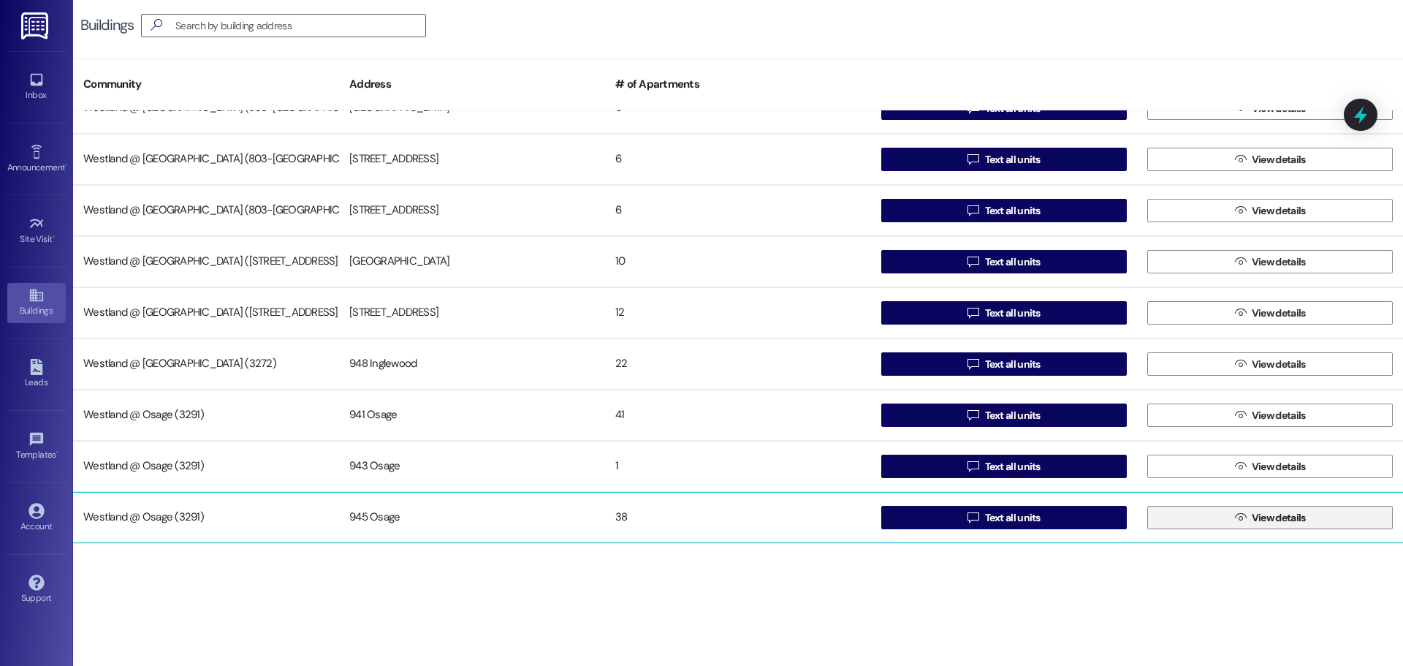
click at [1252, 521] on span "View details" at bounding box center [1279, 517] width 54 height 15
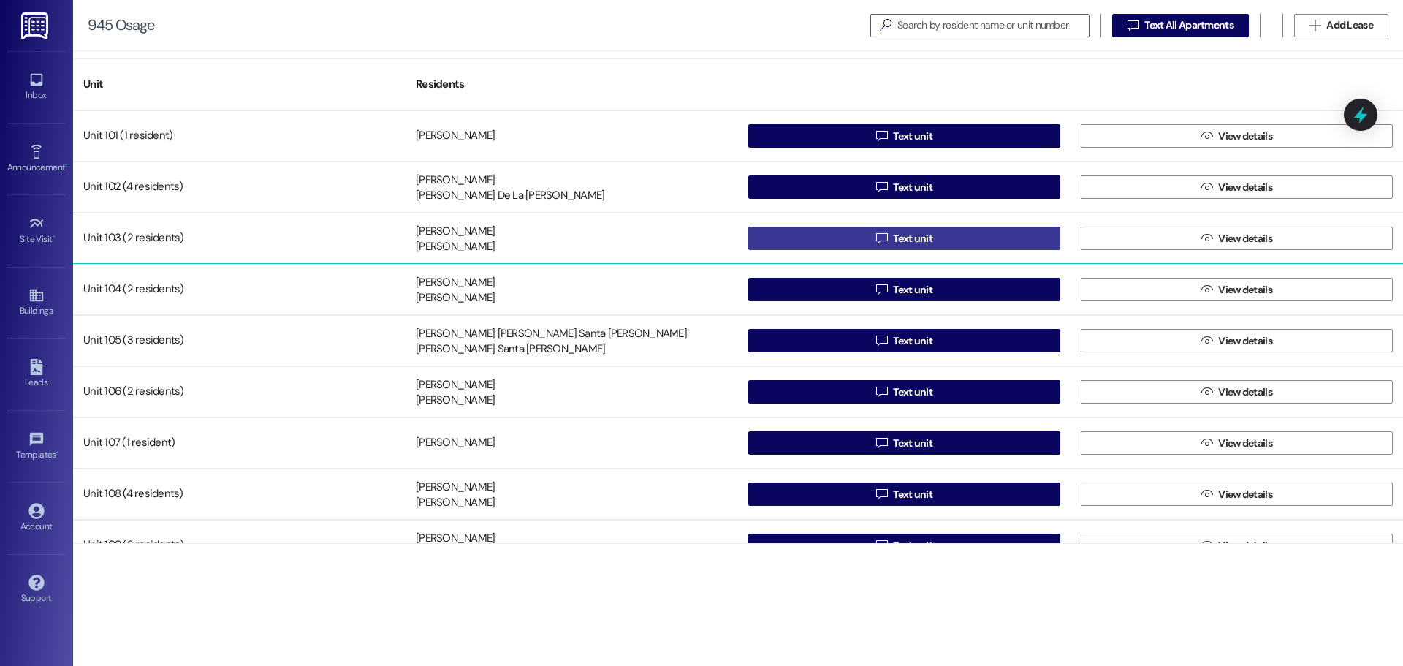
click at [893, 239] on span "Text unit" at bounding box center [912, 238] width 39 height 15
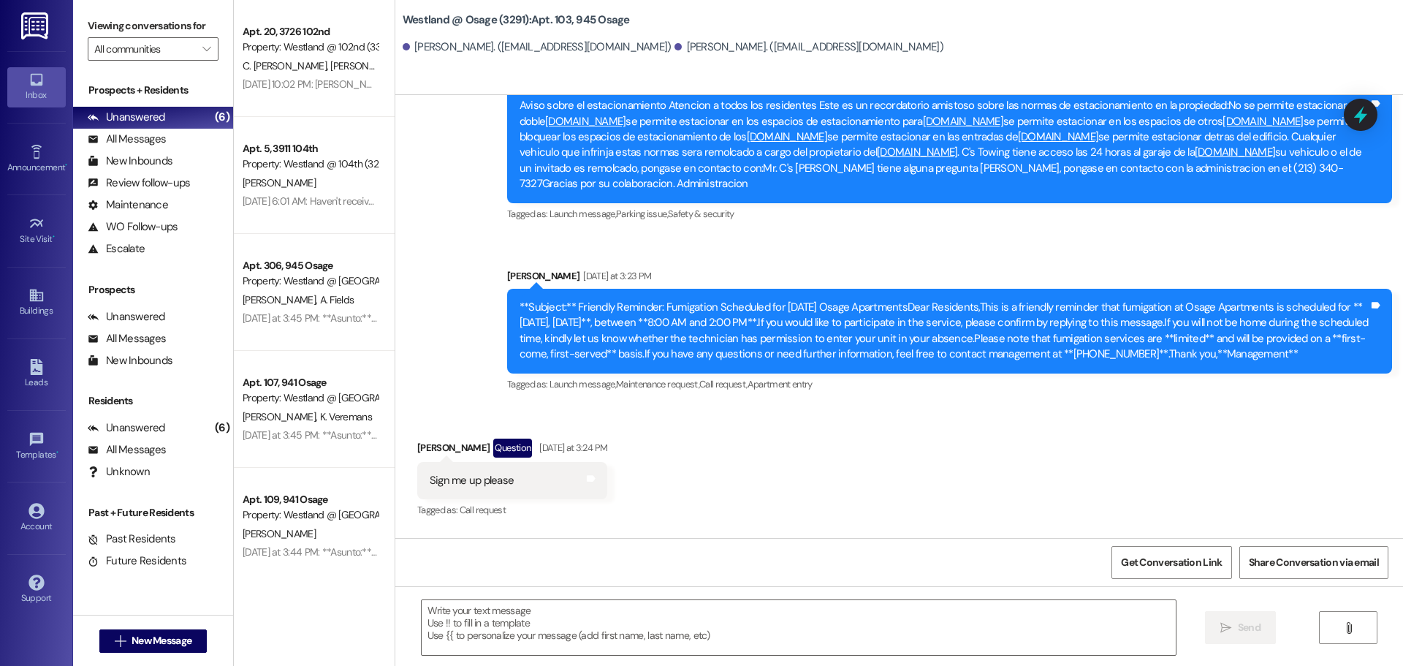
scroll to position [42997, 0]
